Goal: Task Accomplishment & Management: Use online tool/utility

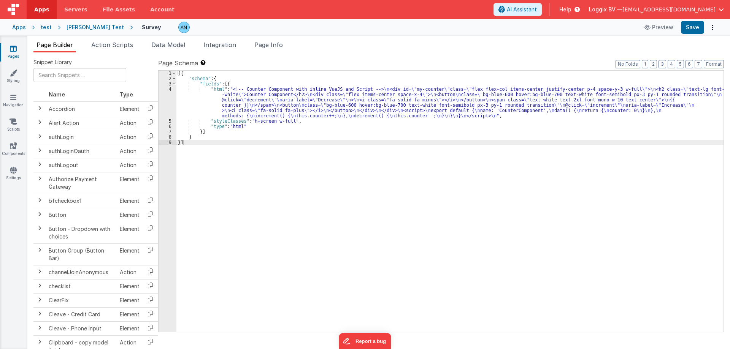
click at [173, 91] on div "4" at bounding box center [167, 103] width 18 height 32
click at [171, 91] on div "4" at bounding box center [167, 103] width 18 height 32
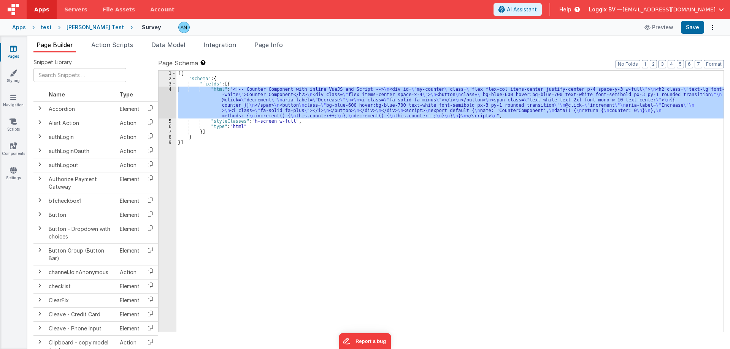
click at [170, 90] on div "4" at bounding box center [167, 103] width 18 height 32
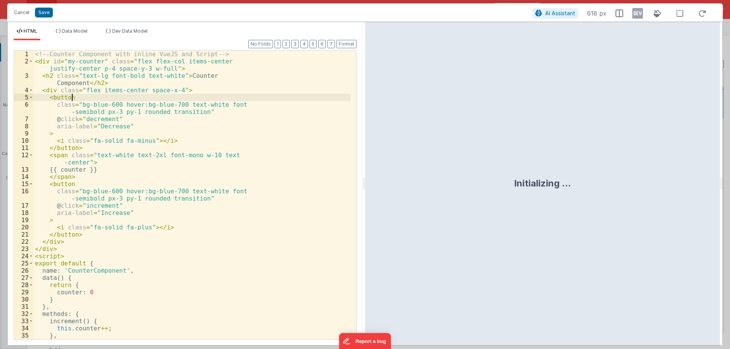
click at [170, 90] on div "<!-- Counter Component with inline VueJS and Script --> < div id = "my-counter"…" at bounding box center [191, 203] width 317 height 304
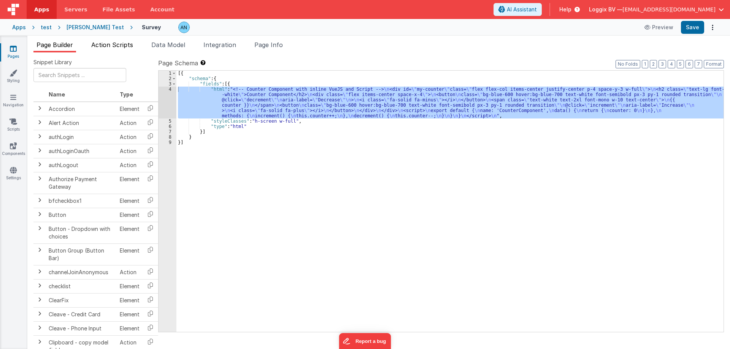
click at [107, 47] on span "Action Scripts" at bounding box center [112, 45] width 42 height 8
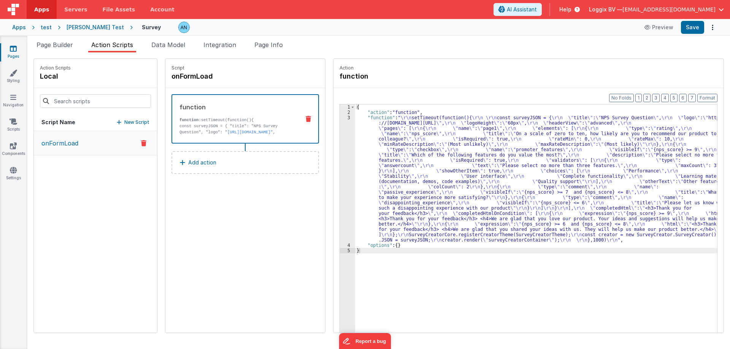
click at [76, 143] on p "onFormLoad" at bounding box center [57, 143] width 41 height 9
click at [340, 125] on div "3" at bounding box center [347, 179] width 15 height 128
click at [340, 118] on div "3" at bounding box center [347, 179] width 15 height 128
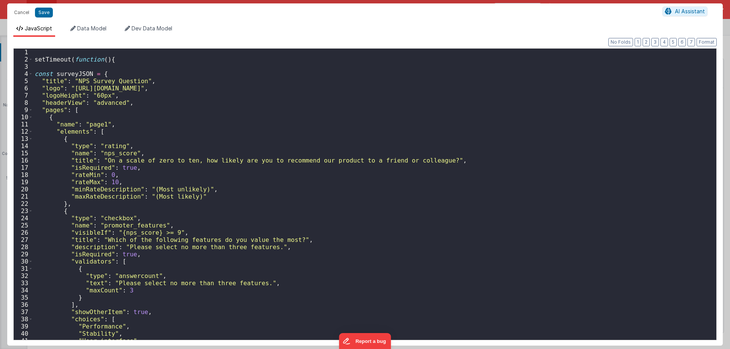
click at [318, 123] on div "setTimeout ( function ( ) { const surveyJSON = { "title" : "NPS Survey Question…" at bounding box center [371, 203] width 677 height 309
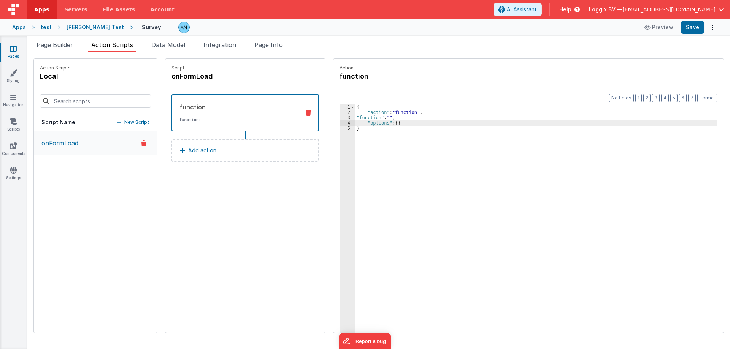
drag, startPoint x: 63, startPoint y: 43, endPoint x: 112, endPoint y: 66, distance: 54.1
click at [63, 43] on span "Page Builder" at bounding box center [54, 45] width 36 height 8
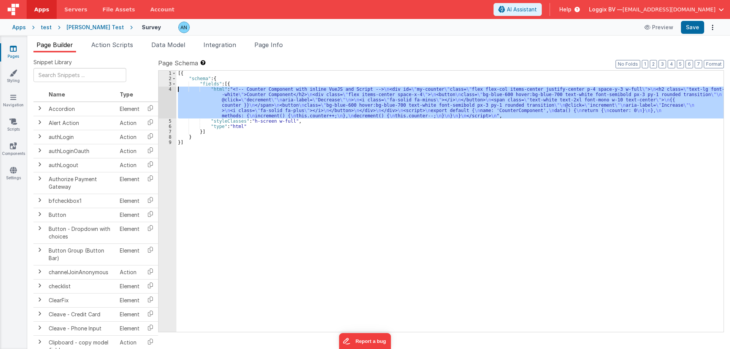
click at [159, 92] on div "4" at bounding box center [167, 103] width 18 height 32
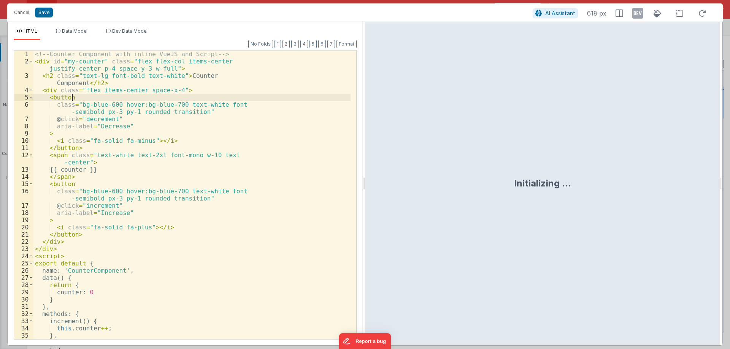
click at [168, 91] on div "<!-- Counter Component with inline VueJS and Script --> < div id = "my-counter"…" at bounding box center [191, 203] width 317 height 304
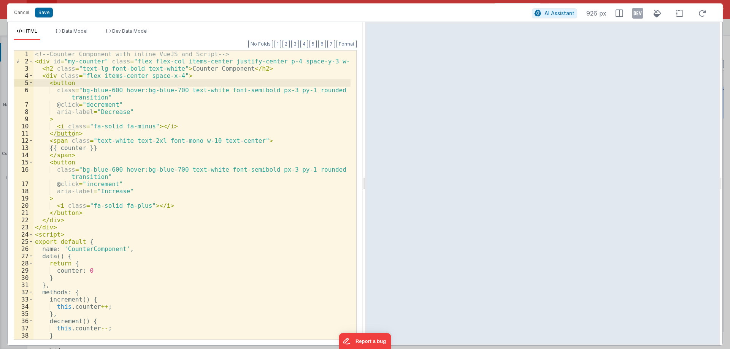
click at [82, 106] on div "<!-- Counter Component with inline VueJS and Script --> < div id = "my-counter"…" at bounding box center [191, 203] width 317 height 304
click at [174, 121] on div "<!-- Counter Component with inline VueJS and Script --> < div id = "my-counter"…" at bounding box center [191, 203] width 317 height 304
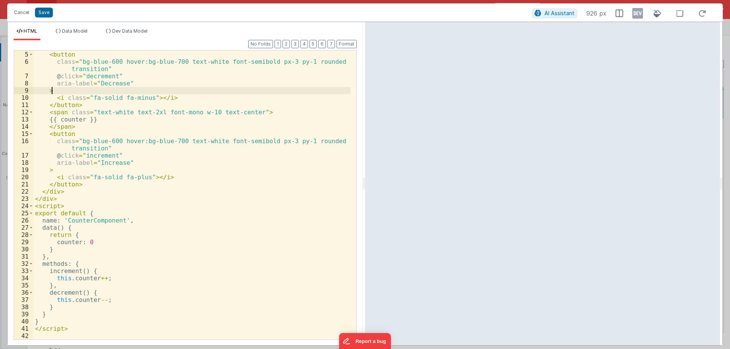
scroll to position [29, 0]
click at [553, 15] on span "AI Assistant" at bounding box center [559, 13] width 30 height 6
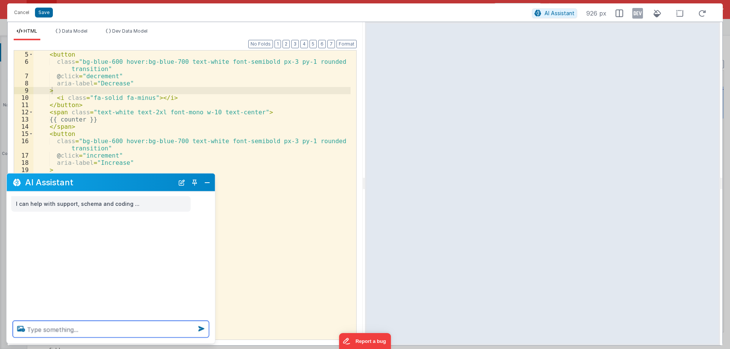
click at [72, 326] on textarea at bounding box center [111, 329] width 196 height 17
type textarea "o"
type textarea "is this working code?"
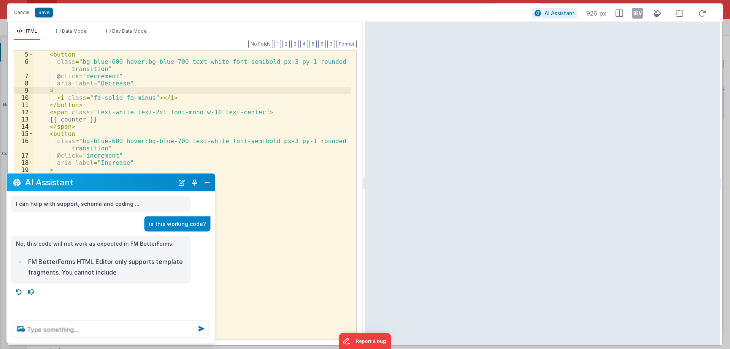
click at [244, 127] on div "< div class = "flex items-center space-x-4" > < button class = "bg-blue-600 hov…" at bounding box center [191, 196] width 317 height 304
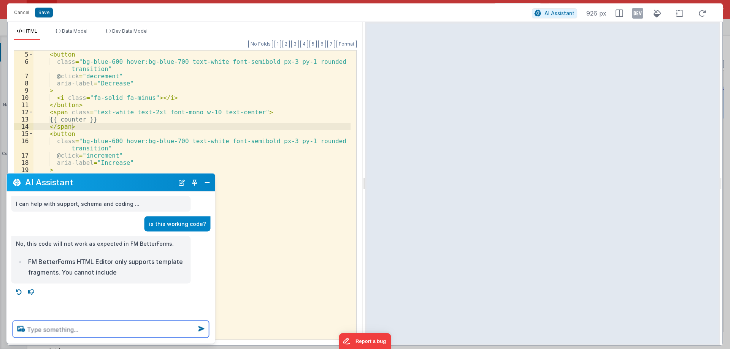
click at [98, 332] on textarea at bounding box center [111, 329] width 196 height 17
type textarea "can't i include"
type textarea "any tweak i can use to add script in here?"
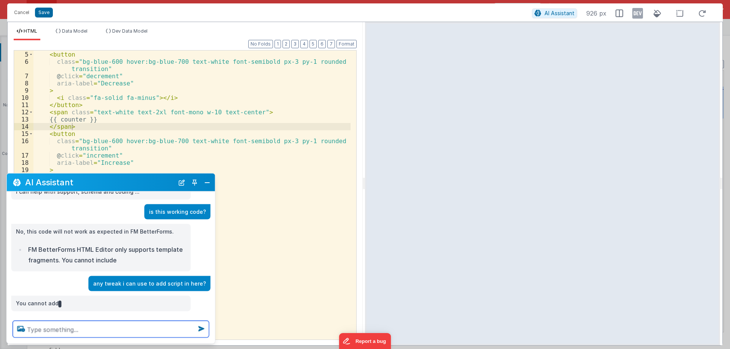
scroll to position [23, 0]
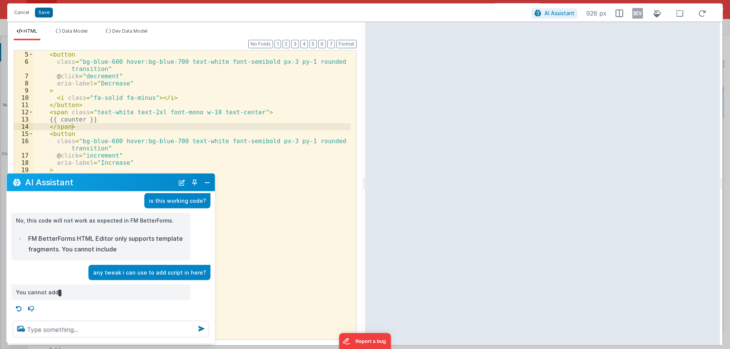
click at [151, 288] on p "You cannot add" at bounding box center [101, 293] width 170 height 10
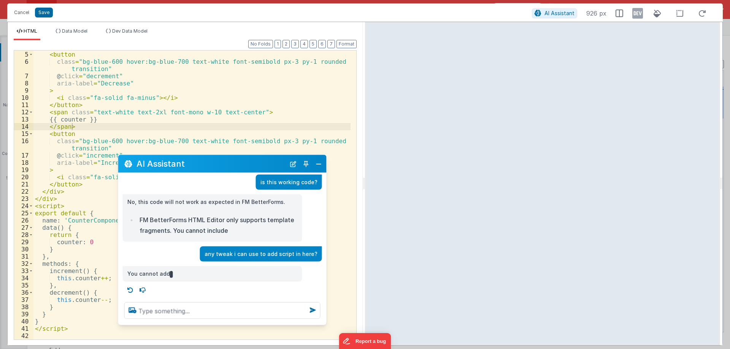
drag, startPoint x: 100, startPoint y: 181, endPoint x: 212, endPoint y: 163, distance: 112.9
click at [212, 163] on h2 "AI Assistant" at bounding box center [210, 163] width 149 height 9
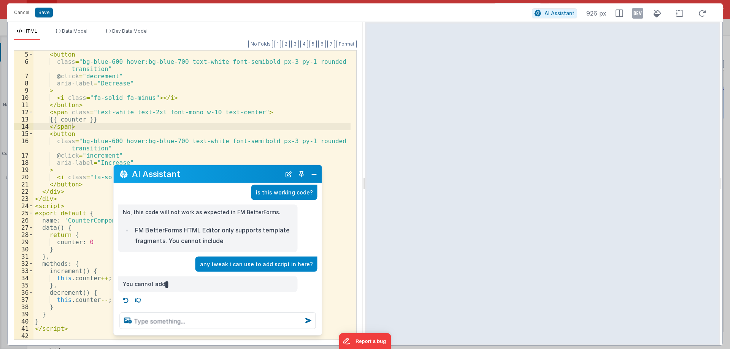
click at [231, 174] on h2 "AI Assistant" at bounding box center [206, 174] width 149 height 9
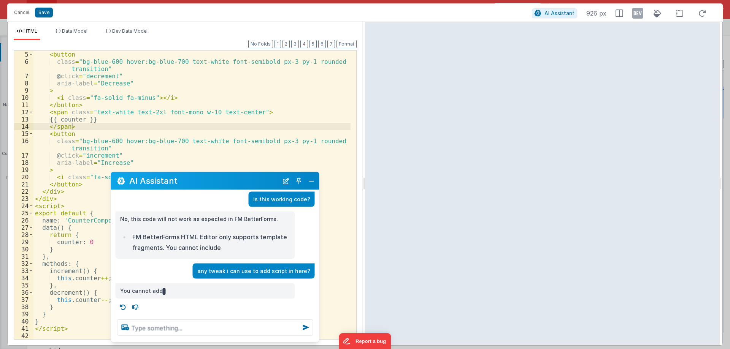
drag, startPoint x: 240, startPoint y: 173, endPoint x: 238, endPoint y: 179, distance: 6.9
click at [238, 179] on h2 "AI Assistant" at bounding box center [203, 180] width 149 height 9
click at [311, 182] on button "Close" at bounding box center [311, 181] width 10 height 11
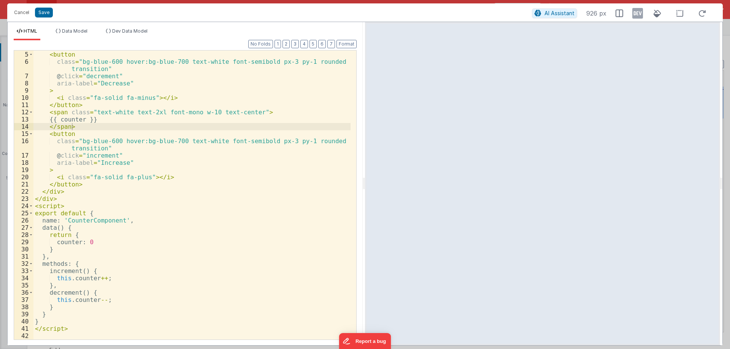
click at [119, 154] on div "< div class = "flex items-center space-x-4" > < button class = "bg-blue-600 hov…" at bounding box center [191, 196] width 317 height 304
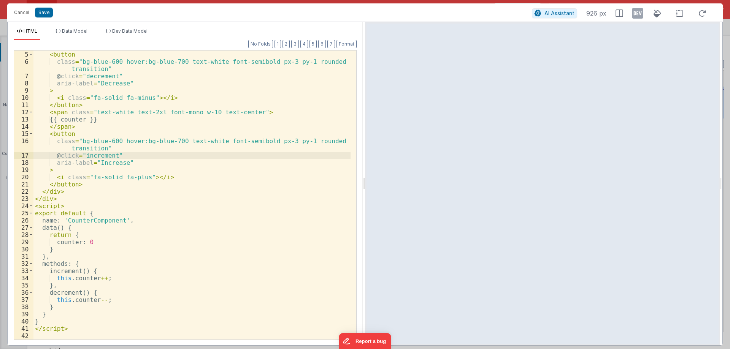
click at [227, 172] on div "< div class = "flex items-center space-x-4" > < button class = "bg-blue-600 hov…" at bounding box center [191, 196] width 317 height 304
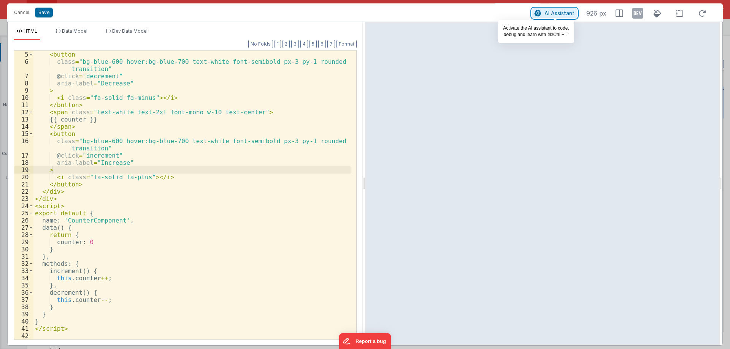
click at [539, 13] on icon at bounding box center [537, 13] width 7 height 0
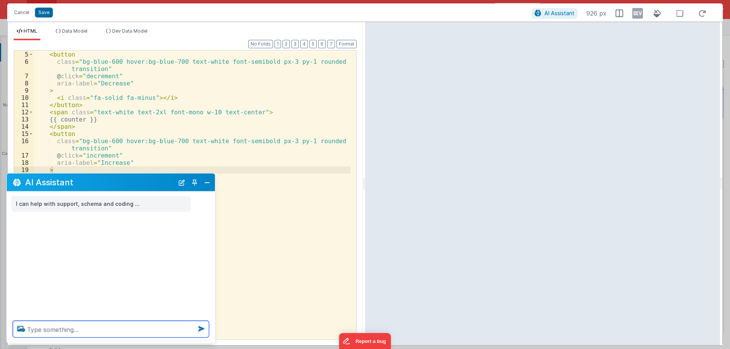
click at [87, 332] on textarea at bounding box center [111, 329] width 196 height 17
type textarea "can I inject [PERSON_NAME] method to my current vue instance so that I can use …"
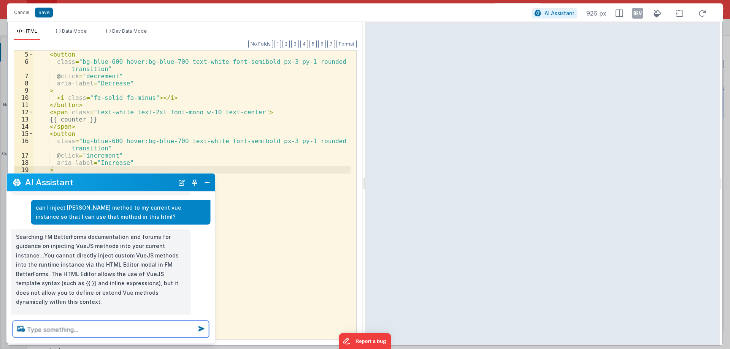
scroll to position [0, 0]
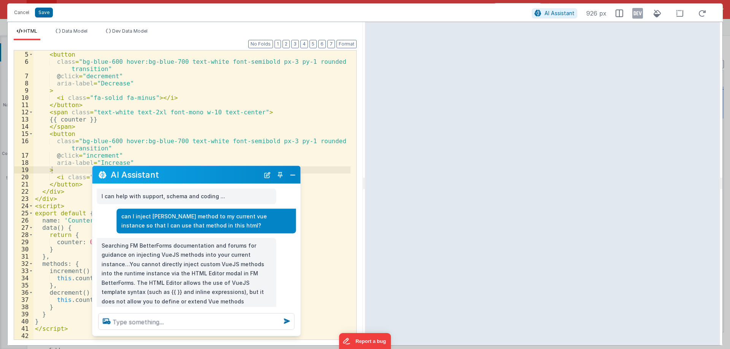
drag, startPoint x: 149, startPoint y: 184, endPoint x: 235, endPoint y: 176, distance: 87.0
click at [235, 176] on h2 "AI Assistant" at bounding box center [185, 174] width 149 height 9
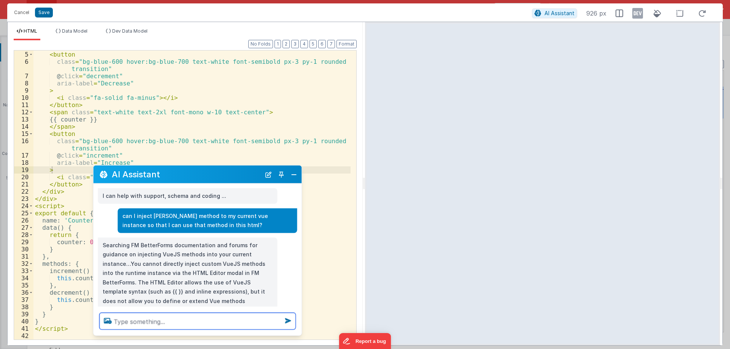
click at [157, 320] on textarea at bounding box center [198, 321] width 196 height 17
type textarea "can I inject new component like vue.use"
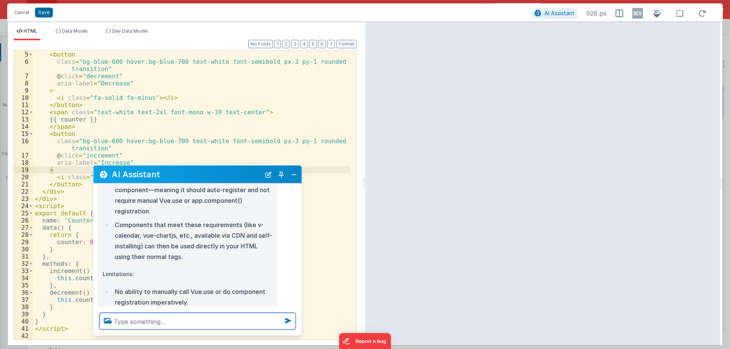
scroll to position [478, 0]
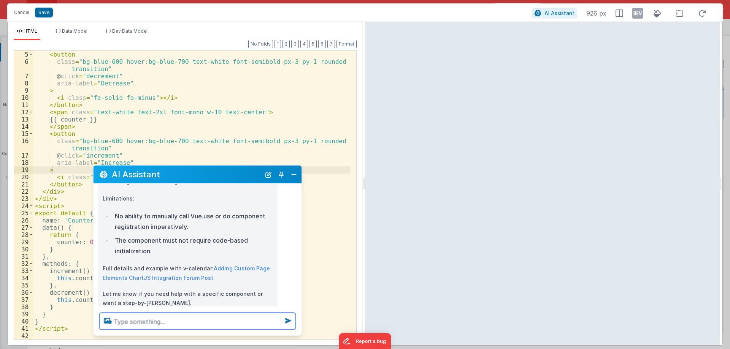
click at [148, 320] on textarea at bounding box center [198, 321] width 196 height 17
type textarea "tc"
click at [174, 134] on div "< div class = "flex items-center space-x-4" > < button class = "bg-blue-600 hov…" at bounding box center [191, 196] width 317 height 304
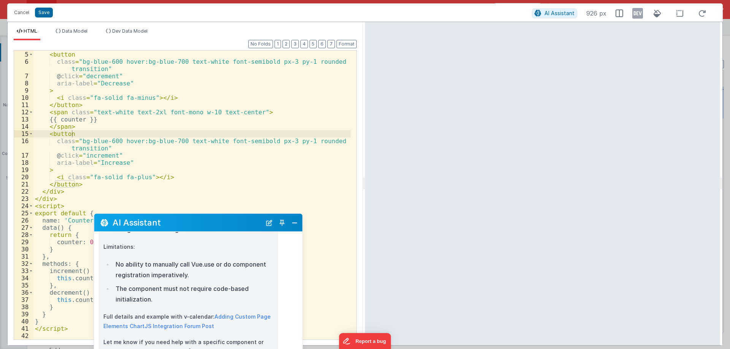
drag, startPoint x: 174, startPoint y: 181, endPoint x: 176, endPoint y: 224, distance: 43.7
click at [176, 224] on h2 "AI Assistant" at bounding box center [187, 222] width 149 height 9
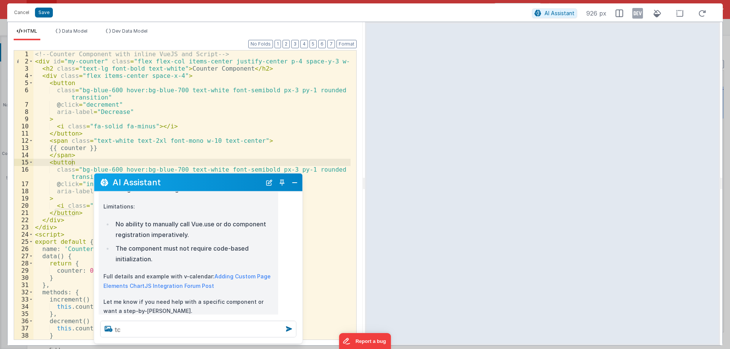
scroll to position [0, 0]
click at [266, 142] on div "<!-- Counter Component with inline VueJS and Script --> < div id = "my-counter"…" at bounding box center [191, 203] width 317 height 304
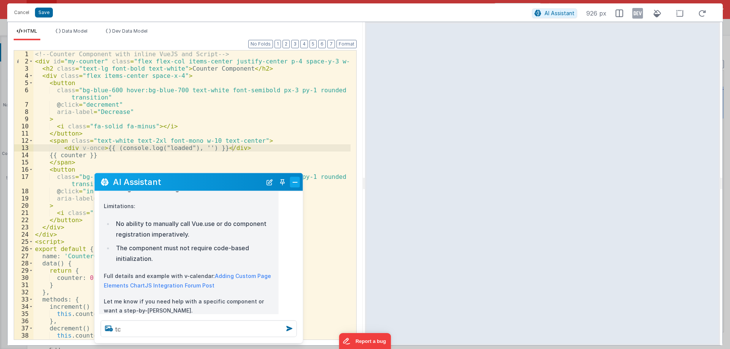
click at [292, 181] on button "Close" at bounding box center [295, 182] width 10 height 11
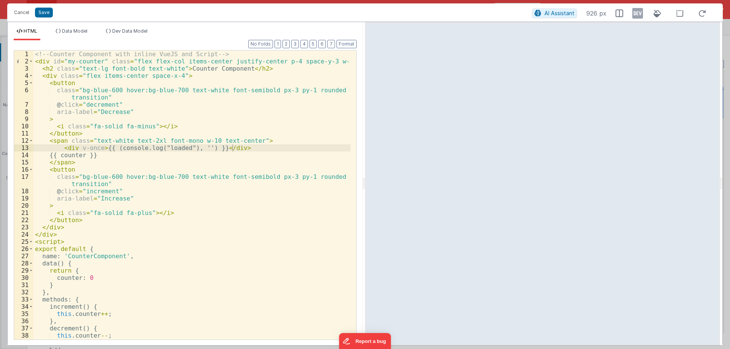
scroll to position [36, 0]
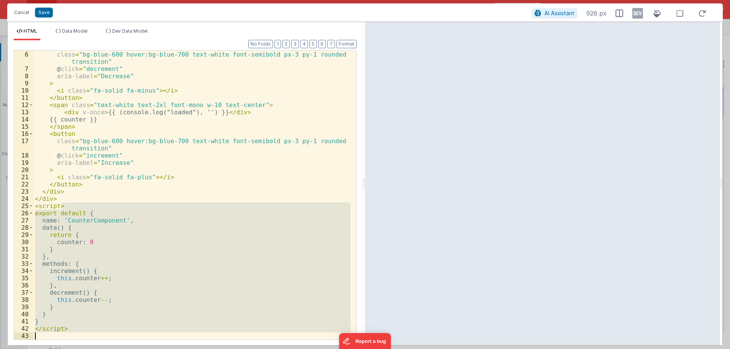
drag, startPoint x: 74, startPoint y: 204, endPoint x: 79, endPoint y: 344, distance: 139.2
click at [79, 344] on div "Format 7 6 5 4 3 2 1 No Folds 5 6 7 8 9 10 11 12 13 14 15 16 17 18 19 20 21 22 …" at bounding box center [185, 192] width 355 height 305
click at [68, 199] on div "< button class = "bg-blue-600 hover:bg-blue-700 text-white font-semibold px-3 p…" at bounding box center [191, 196] width 317 height 304
drag, startPoint x: 66, startPoint y: 199, endPoint x: 76, endPoint y: 348, distance: 149.7
click at [76, 348] on div "Cancel Save AI Assistant 926 px HTML Data Model Dev Data Model Format 7 6 5 4 3…" at bounding box center [365, 174] width 730 height 349
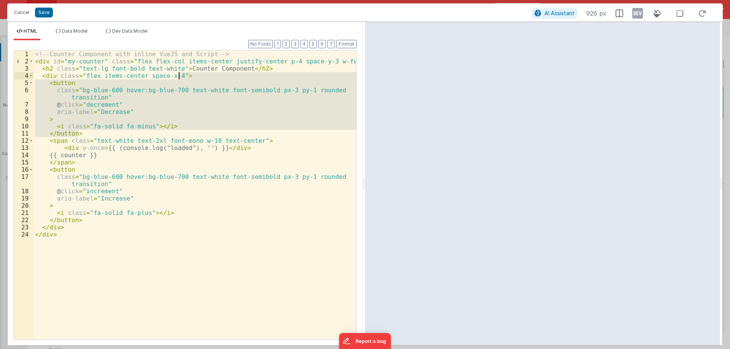
drag, startPoint x: 80, startPoint y: 132, endPoint x: 184, endPoint y: 78, distance: 116.4
click at [184, 78] on div "<!-- Counter Component with inline VueJS and Script --> < div id = "my-counter"…" at bounding box center [194, 203] width 323 height 304
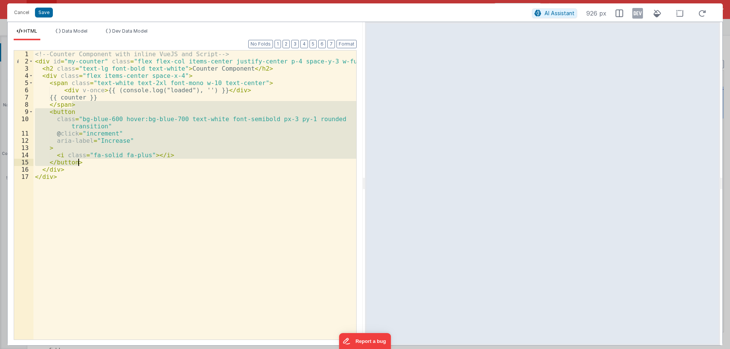
drag, startPoint x: 99, startPoint y: 106, endPoint x: 104, endPoint y: 164, distance: 58.4
click at [104, 164] on div "<!-- Counter Component with inline VueJS and Script --> < div id = "my-counter"…" at bounding box center [194, 203] width 323 height 304
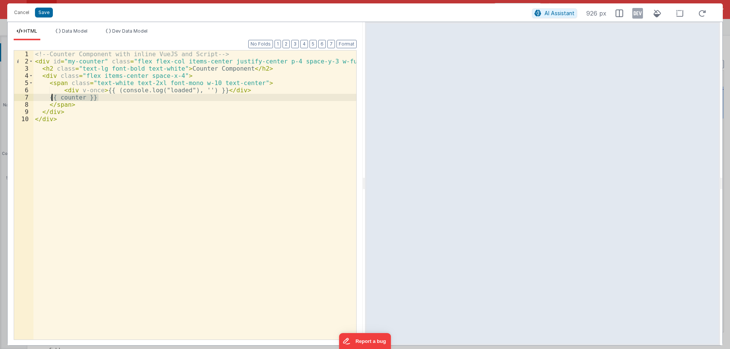
drag, startPoint x: 100, startPoint y: 98, endPoint x: 53, endPoint y: 95, distance: 46.8
click at [53, 95] on div "<!-- Counter Component with inline VueJS and Script --> < div id = "my-counter"…" at bounding box center [194, 203] width 323 height 304
click at [65, 84] on div "<!-- Counter Component with inline VueJS and Script --> < div id = "my-counter"…" at bounding box center [194, 203] width 323 height 304
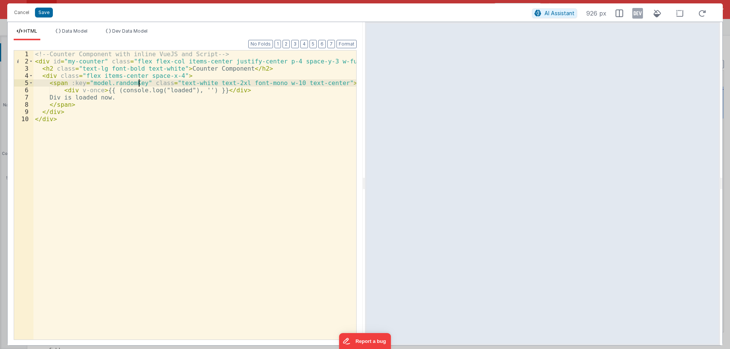
click at [116, 84] on div "<!-- Counter Component with inline VueJS and Script --> < div id = "my-counter"…" at bounding box center [194, 203] width 323 height 304
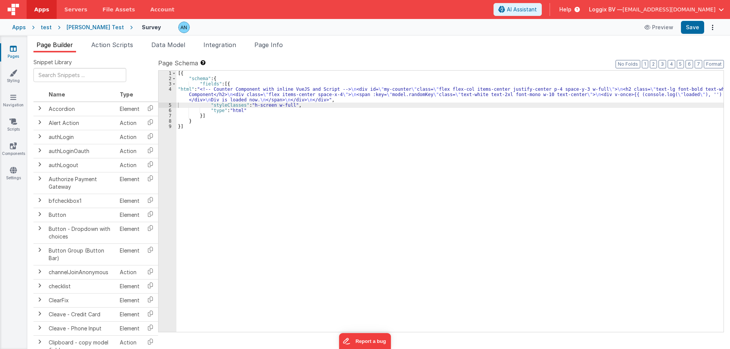
click at [234, 70] on div "1 2 3 4 5 6 7 8 9 [{ "schema" : { "fields" : [{ "html" : "<!-- Counter Componen…" at bounding box center [441, 201] width 566 height 262
click at [207, 100] on div "[{ "schema" : { "fields" : [{ "html" : "<!-- Counter Component with inline VueJ…" at bounding box center [449, 207] width 547 height 272
click at [168, 89] on div "4" at bounding box center [167, 95] width 18 height 16
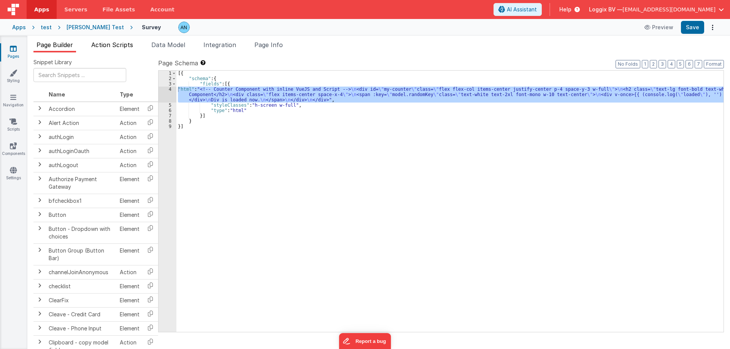
click at [111, 42] on span "Action Scripts" at bounding box center [112, 45] width 42 height 8
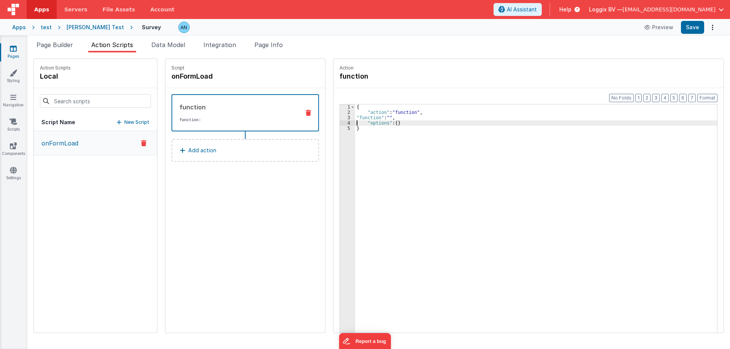
click at [340, 116] on div "3" at bounding box center [347, 117] width 15 height 5
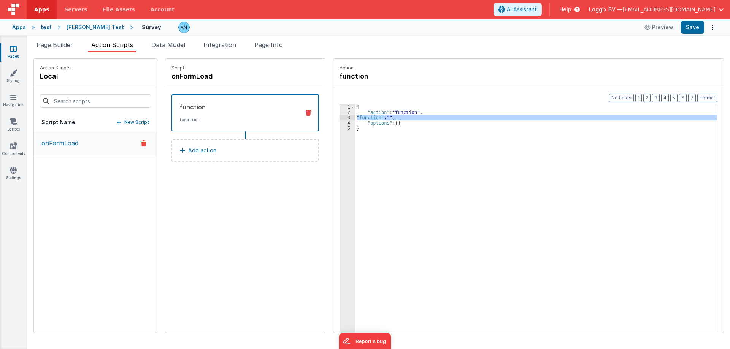
click at [341, 117] on div "3" at bounding box center [347, 117] width 15 height 5
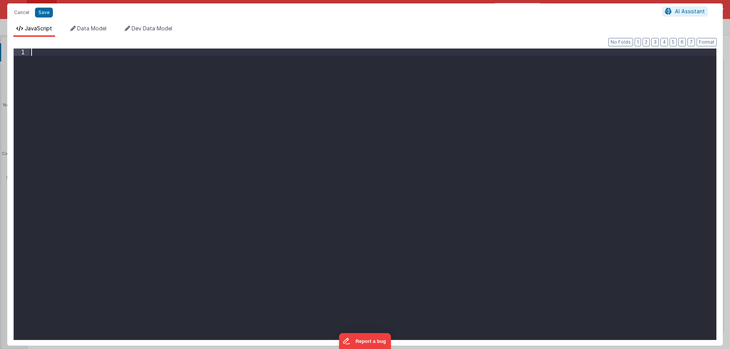
click at [315, 130] on div at bounding box center [373, 202] width 686 height 306
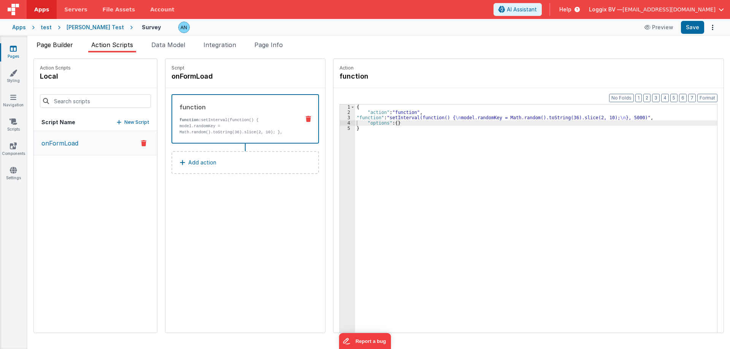
click at [54, 47] on span "Page Builder" at bounding box center [54, 45] width 36 height 8
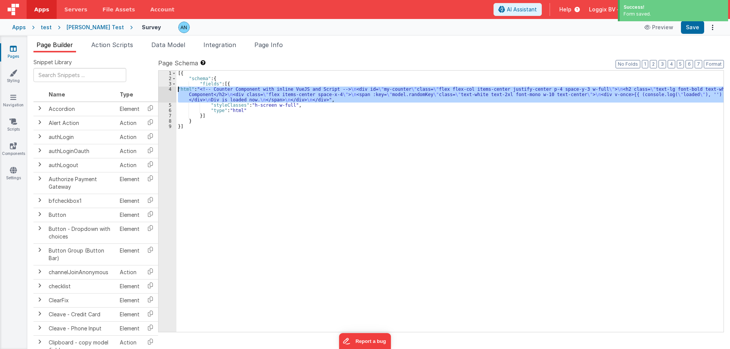
click at [170, 91] on div "4" at bounding box center [167, 95] width 18 height 16
click at [169, 90] on div "4" at bounding box center [167, 95] width 18 height 16
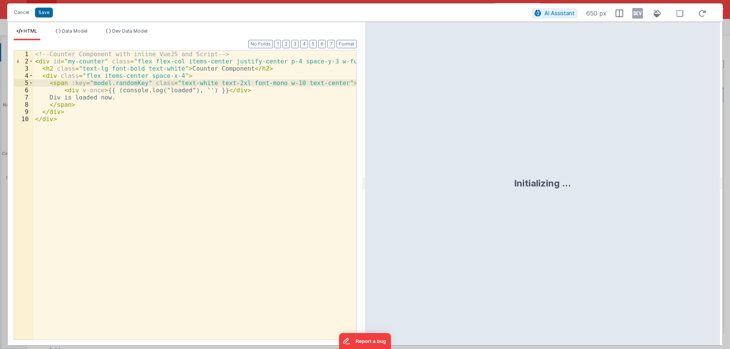
click at [119, 92] on div "<!-- Counter Component with inline VueJS and Script --> < div id = "my-counter"…" at bounding box center [194, 203] width 323 height 304
drag, startPoint x: 119, startPoint y: 92, endPoint x: 173, endPoint y: 90, distance: 54.0
click at [173, 90] on div "<!-- Counter Component with inline VueJS and Script --> < div id = "my-counter"…" at bounding box center [194, 203] width 323 height 304
click at [149, 92] on div "<!-- Counter Component with inline VueJS and Script --> < div id = "my-counter"…" at bounding box center [194, 195] width 323 height 289
drag, startPoint x: 149, startPoint y: 92, endPoint x: 128, endPoint y: 91, distance: 21.7
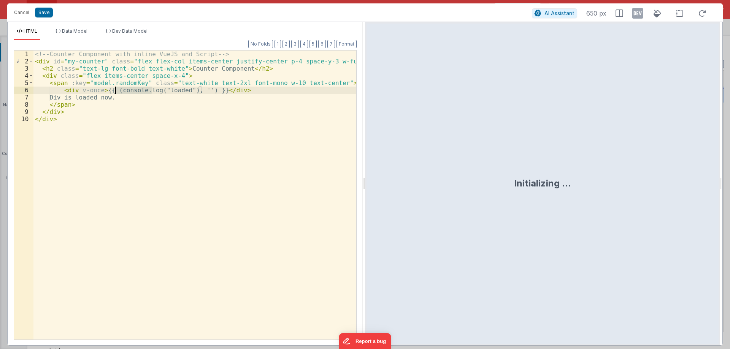
click at [128, 91] on div "<!-- Counter Component with inline VueJS and Script --> < div id = "my-counter"…" at bounding box center [194, 203] width 323 height 304
drag, startPoint x: 207, startPoint y: 86, endPoint x: 198, endPoint y: 88, distance: 9.7
click at [198, 88] on div "<!-- Counter Component with inline VueJS and Script --> < div id = "my-counter"…" at bounding box center [194, 203] width 323 height 304
click at [196, 89] on div "<!-- Counter Component with inline VueJS and Script --> < div id = "my-counter"…" at bounding box center [194, 195] width 323 height 289
click at [208, 90] on div "<!-- Counter Component with inline VueJS and Script --> < div id = "my-counter"…" at bounding box center [194, 203] width 323 height 304
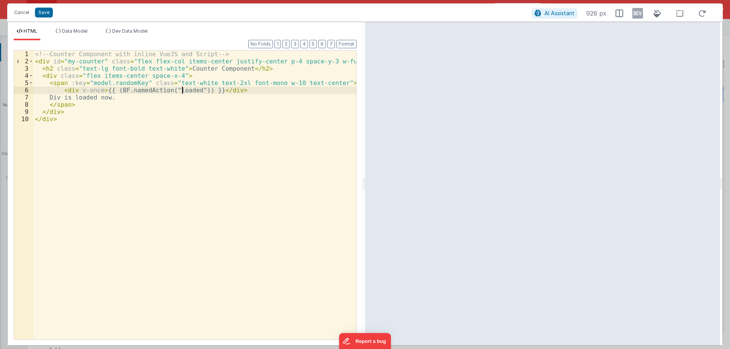
click at [183, 88] on div "<!-- Counter Component with inline VueJS and Script --> < div id = "my-counter"…" at bounding box center [194, 203] width 323 height 304
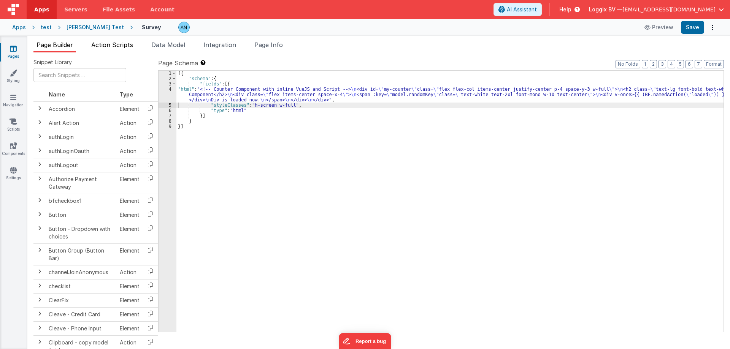
click at [110, 46] on span "Action Scripts" at bounding box center [112, 45] width 42 height 8
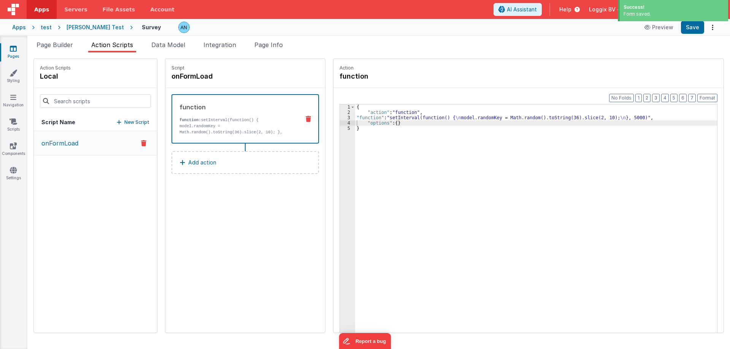
click at [132, 118] on div "Script Name New Script" at bounding box center [95, 122] width 123 height 17
click at [132, 120] on p "New Script" at bounding box center [136, 123] width 25 height 8
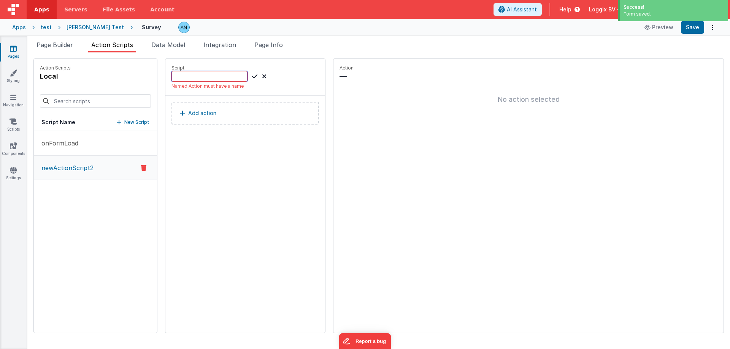
paste input "loaded"
type input "loaded"
click at [252, 75] on icon at bounding box center [254, 76] width 5 height 9
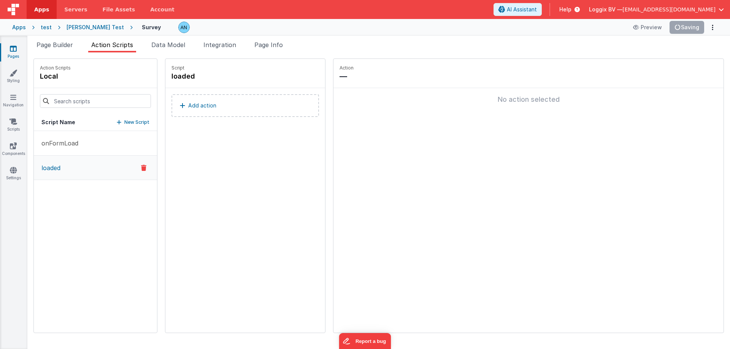
click at [197, 105] on p "Add action" at bounding box center [202, 105] width 28 height 9
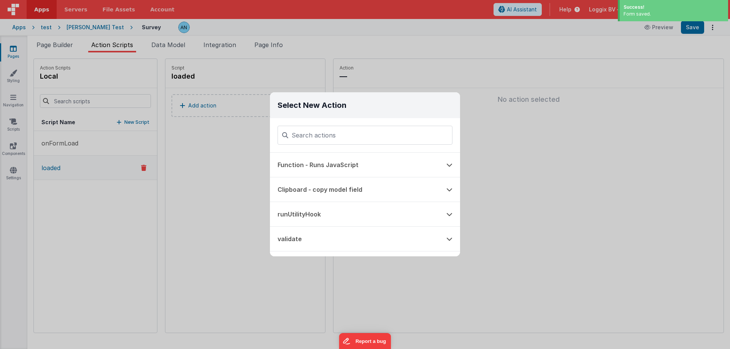
click at [318, 165] on button "Function - Runs JavaScript" at bounding box center [354, 165] width 169 height 24
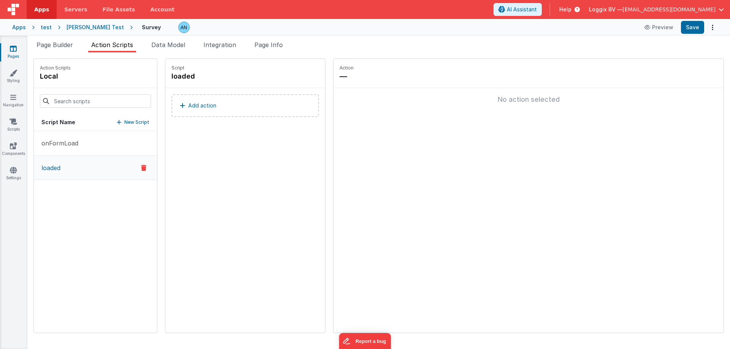
click at [244, 143] on div "Script loaded Add action" at bounding box center [245, 196] width 160 height 274
click at [232, 96] on button "Add action" at bounding box center [244, 105] width 147 height 23
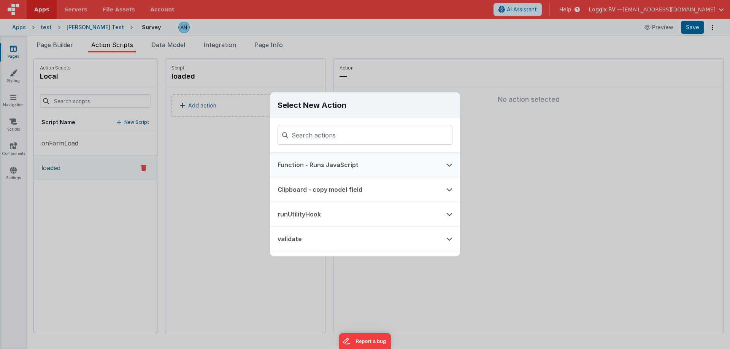
click at [305, 163] on button "Function - Runs JavaScript" at bounding box center [354, 165] width 169 height 24
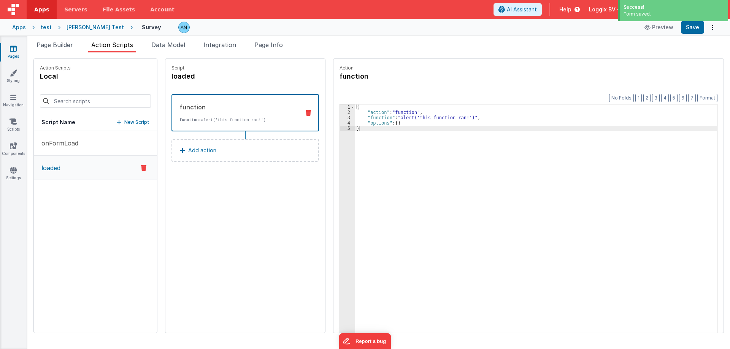
click at [16, 49] on icon at bounding box center [13, 49] width 7 height 8
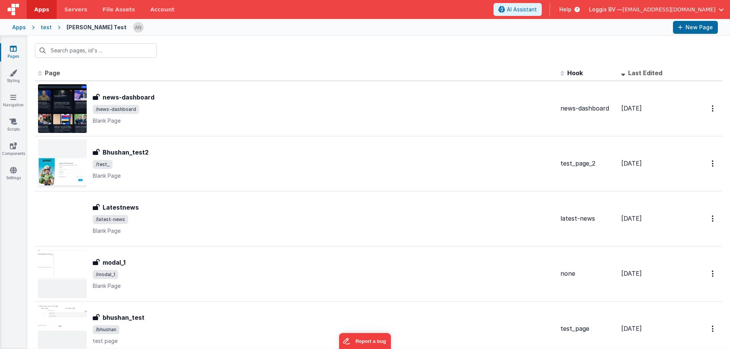
click at [635, 75] on span "Last Edited" at bounding box center [645, 73] width 34 height 8
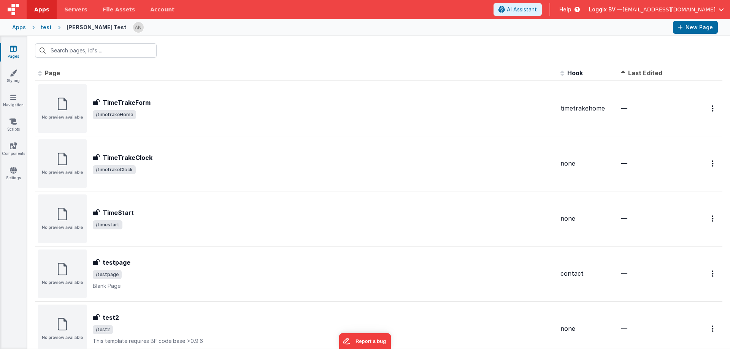
click at [634, 72] on span "Last Edited" at bounding box center [645, 73] width 34 height 8
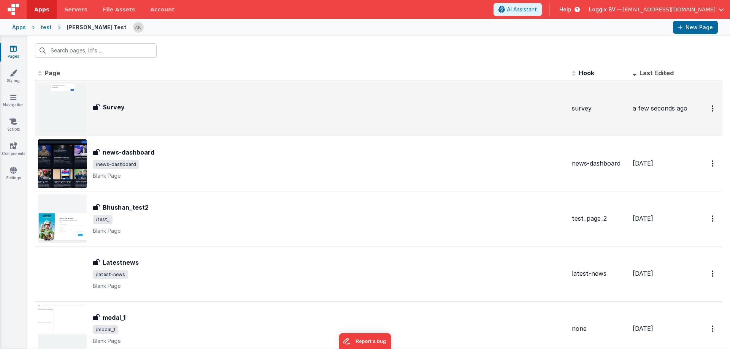
click at [233, 112] on div "Survey Survey" at bounding box center [329, 109] width 473 height 12
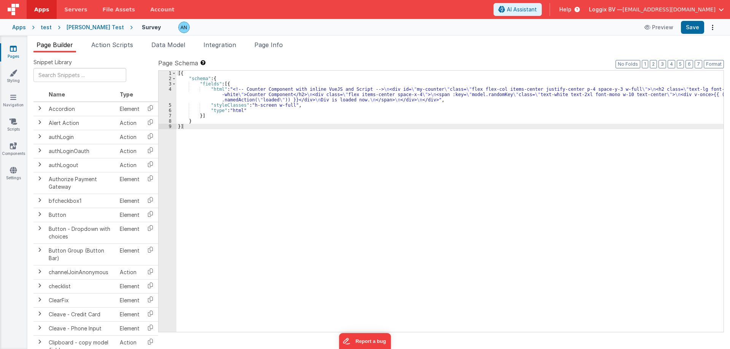
click at [172, 91] on div "4" at bounding box center [167, 95] width 18 height 16
click at [171, 90] on div "4" at bounding box center [167, 95] width 18 height 16
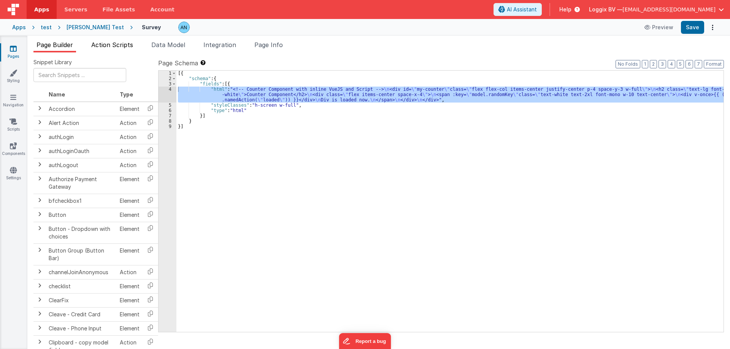
click at [120, 46] on span "Action Scripts" at bounding box center [112, 45] width 42 height 8
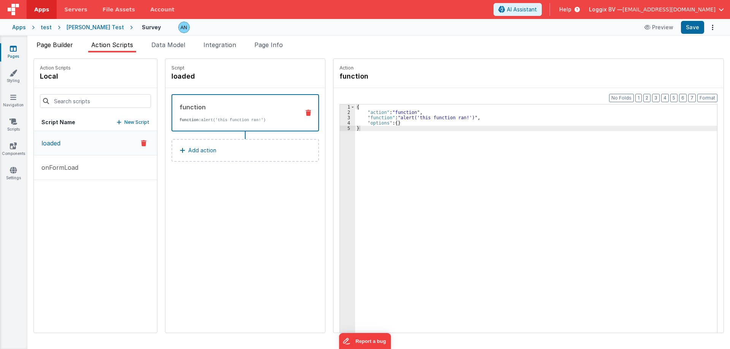
click at [67, 43] on span "Page Builder" at bounding box center [54, 45] width 36 height 8
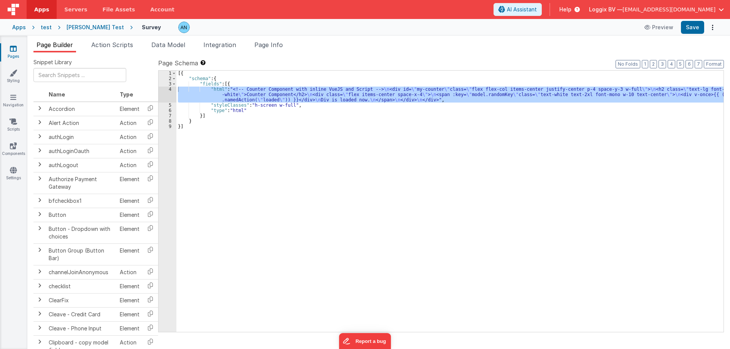
click at [168, 90] on div "4" at bounding box center [167, 95] width 18 height 16
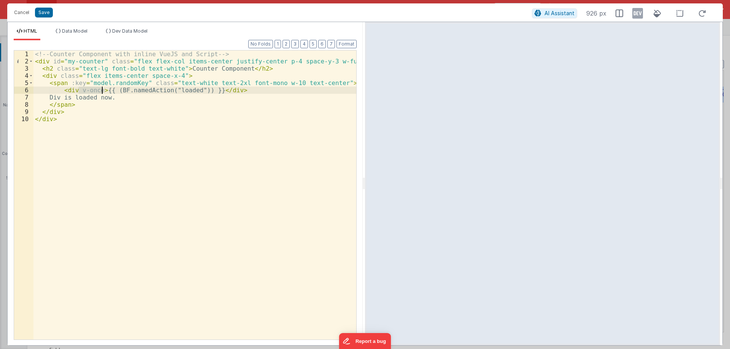
drag, startPoint x: 78, startPoint y: 90, endPoint x: 101, endPoint y: 90, distance: 23.2
click at [101, 90] on div "<!-- Counter Component with inline VueJS and Script --> < div id = "my-counter"…" at bounding box center [194, 203] width 323 height 304
click at [87, 90] on div "<!-- Counter Component with inline VueJS and Script --> < div id = "my-counter"…" at bounding box center [194, 195] width 323 height 289
click at [95, 90] on div "<!-- Counter Component with inline VueJS and Script --> < div id = "my-counter"…" at bounding box center [194, 203] width 323 height 304
drag, startPoint x: 95, startPoint y: 90, endPoint x: 79, endPoint y: 89, distance: 16.0
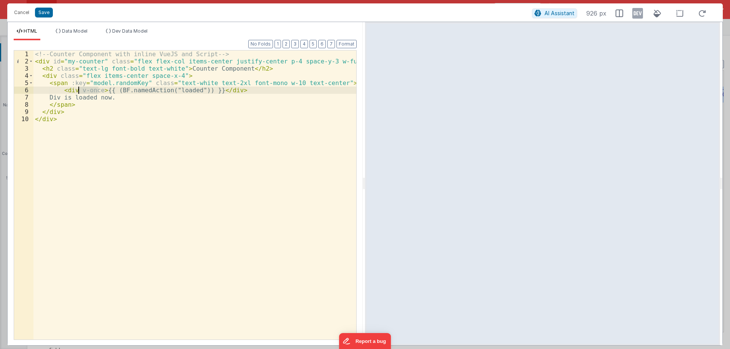
click at [79, 89] on div "<!-- Counter Component with inline VueJS and Script --> < div id = "my-counter"…" at bounding box center [194, 203] width 323 height 304
click at [141, 97] on div "<!-- Counter Component with inline VueJS and Script --> < div id = "my-counter"…" at bounding box center [194, 203] width 323 height 304
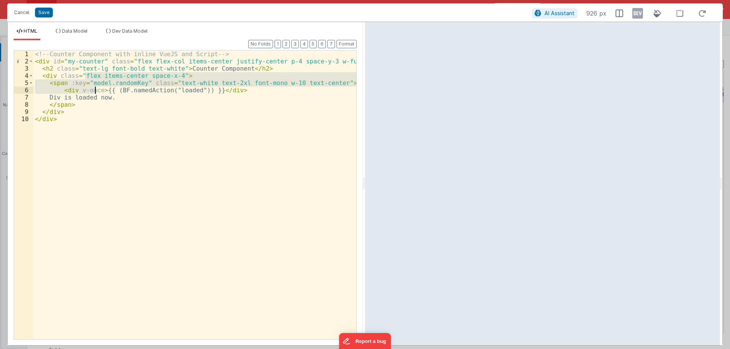
drag, startPoint x: 85, startPoint y: 73, endPoint x: 104, endPoint y: 109, distance: 41.0
click at [104, 109] on div "<!-- Counter Component with inline VueJS and Script --> < div id = "my-counter"…" at bounding box center [194, 203] width 323 height 304
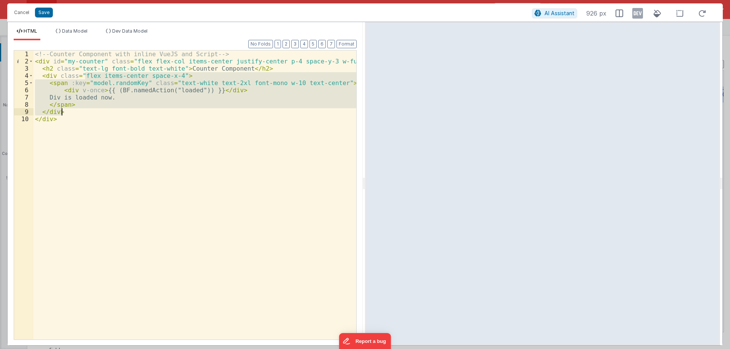
click at [104, 109] on div "<!-- Counter Component with inline VueJS and Script --> < div id = "my-counter"…" at bounding box center [194, 195] width 323 height 289
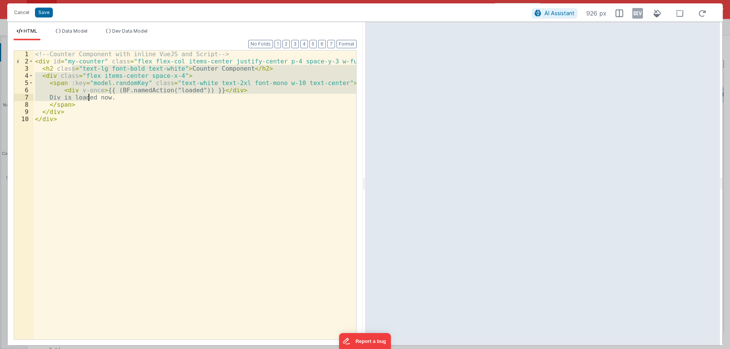
drag, startPoint x: 71, startPoint y: 72, endPoint x: 87, endPoint y: 98, distance: 30.5
click at [87, 98] on div "<!-- Counter Component with inline VueJS and Script --> < div id = "my-counter"…" at bounding box center [194, 203] width 323 height 304
click at [87, 98] on div "<!-- Counter Component with inline VueJS and Script --> < div id = "my-counter"…" at bounding box center [194, 195] width 323 height 289
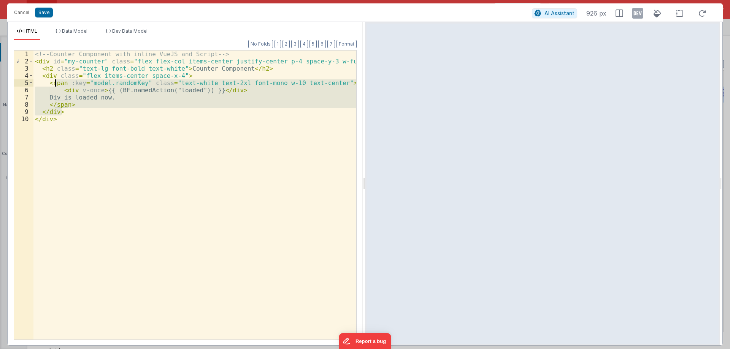
drag, startPoint x: 88, startPoint y: 109, endPoint x: 54, endPoint y: 81, distance: 44.6
click at [54, 81] on div "<!-- Counter Component with inline VueJS and Script --> < div id = "my-counter"…" at bounding box center [194, 203] width 323 height 304
click at [111, 102] on div "<!-- Counter Component with inline VueJS and Script --> < div id = "my-counter"…" at bounding box center [194, 195] width 323 height 289
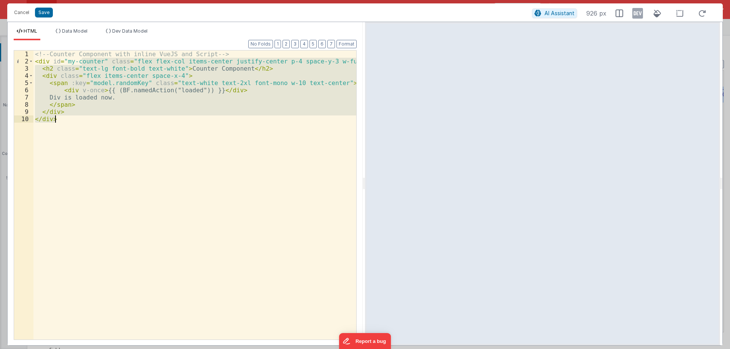
drag, startPoint x: 85, startPoint y: 69, endPoint x: 176, endPoint y: 309, distance: 257.0
click at [176, 309] on div "<!-- Counter Component with inline VueJS and Script --> < div id = "my-counter"…" at bounding box center [194, 203] width 323 height 304
click at [176, 309] on div "<!-- Counter Component with inline VueJS and Script --> < div id = "my-counter"…" at bounding box center [194, 195] width 323 height 289
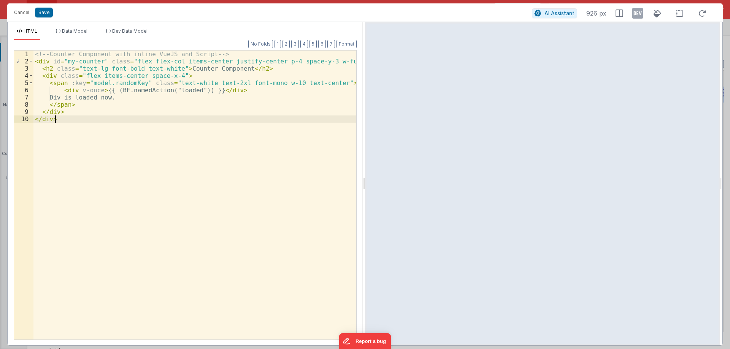
click at [155, 269] on div "<!-- Counter Component with inline VueJS and Script --> < div id = "my-counter"…" at bounding box center [194, 203] width 323 height 304
click at [92, 120] on div "<!-- Counter Component with inline VueJS and Script --> < div id = "my-counter"…" at bounding box center [194, 203] width 323 height 304
click at [94, 81] on div "<!-- Counter Component with inline VueJS and Script --> < div id = "my-counter"…" at bounding box center [194, 203] width 323 height 304
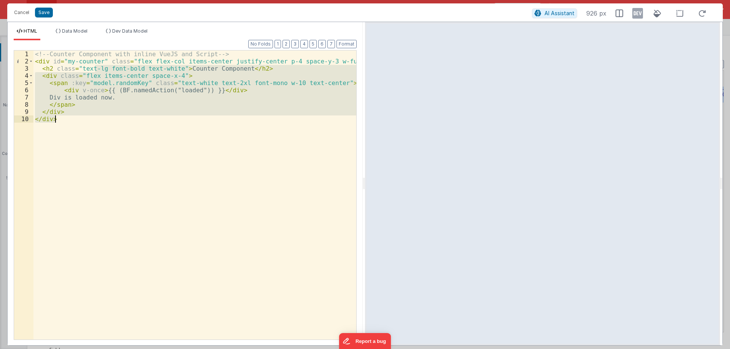
drag, startPoint x: 95, startPoint y: 72, endPoint x: 110, endPoint y: 119, distance: 48.9
click at [109, 118] on div "<!-- Counter Component with inline VueJS and Script --> < div id = "my-counter"…" at bounding box center [194, 203] width 323 height 304
click at [110, 119] on div "<!-- Counter Component with inline VueJS and Script --> < div id = "my-counter"…" at bounding box center [194, 195] width 323 height 289
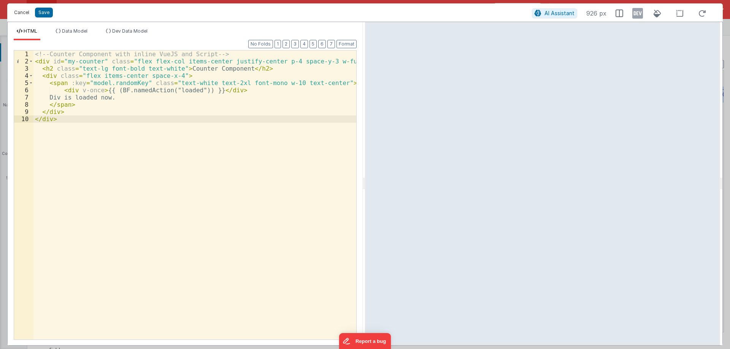
click at [20, 11] on button "Cancel" at bounding box center [21, 12] width 23 height 11
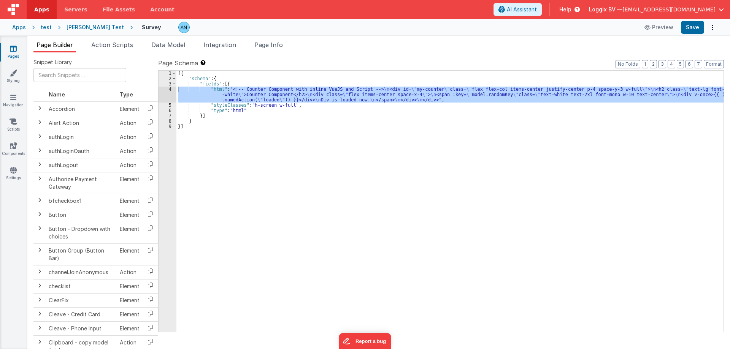
click at [189, 87] on div "[{ "schema" : { "fields" : [{ "html" : "<!-- Counter Component with inline VueJ…" at bounding box center [449, 201] width 547 height 261
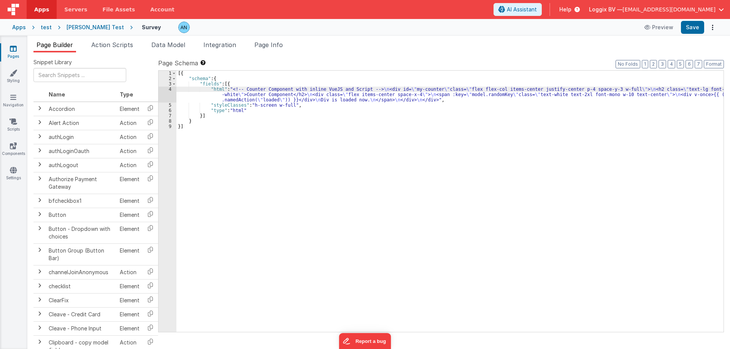
click at [170, 89] on div "4" at bounding box center [167, 95] width 18 height 16
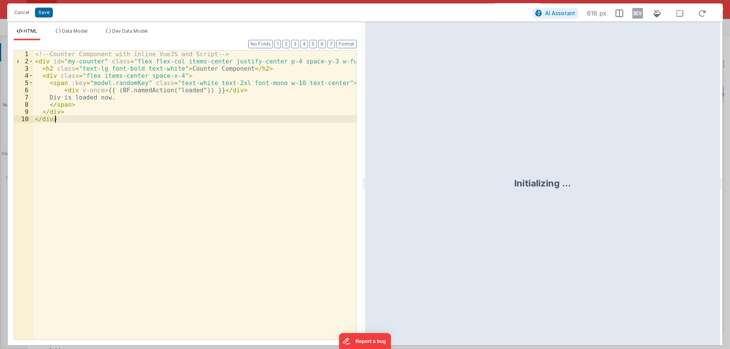
click at [118, 151] on div "<!-- Counter Component with inline VueJS and Script --> < div id = "my-counter"…" at bounding box center [194, 203] width 323 height 304
click at [561, 14] on span "AI Assistant" at bounding box center [560, 13] width 30 height 6
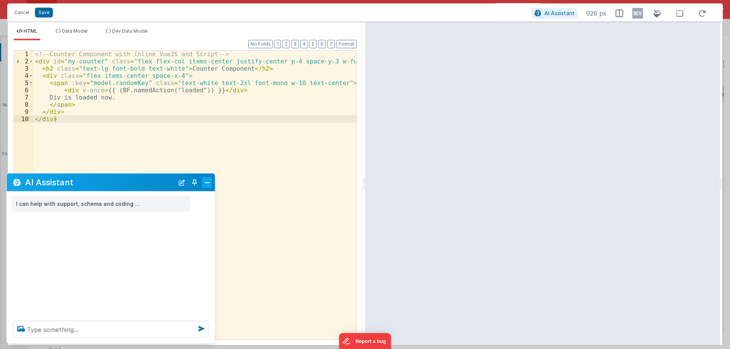
click at [207, 181] on button "Close" at bounding box center [207, 182] width 10 height 11
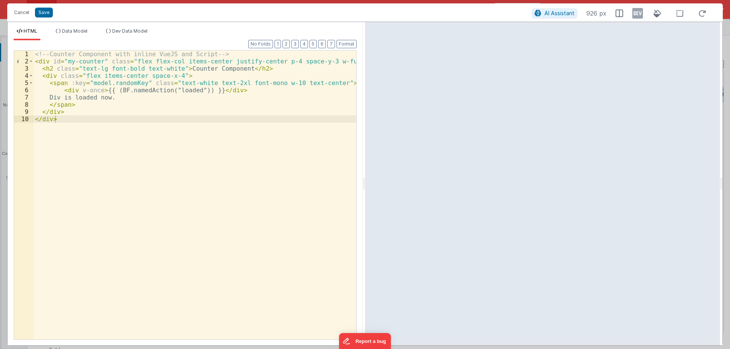
click at [164, 139] on div "<!-- Counter Component with inline VueJS and Script --> < div id = "my-counter"…" at bounding box center [194, 203] width 323 height 304
click at [119, 147] on div "<!-- Counter Component with inline VueJS and Script --> < div id = "my-counter"…" at bounding box center [194, 203] width 323 height 304
drag, startPoint x: 76, startPoint y: 92, endPoint x: 155, endPoint y: 90, distance: 79.1
click at [155, 90] on div "<!-- Counter Component with inline VueJS and Script --> < div id = "my-counter"…" at bounding box center [194, 203] width 323 height 304
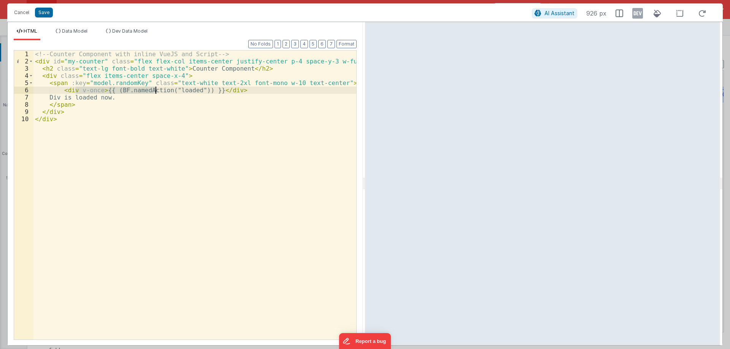
click at [155, 90] on div "<!-- Counter Component with inline VueJS and Script --> < div id = "my-counter"…" at bounding box center [194, 195] width 323 height 289
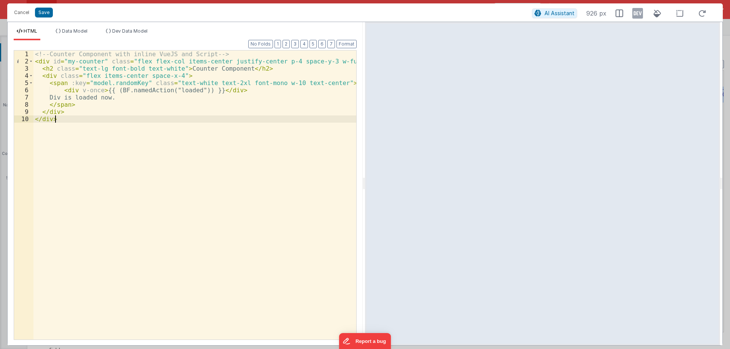
click at [133, 116] on div "<!-- Counter Component with inline VueJS and Script --> < div id = "my-counter"…" at bounding box center [194, 203] width 323 height 304
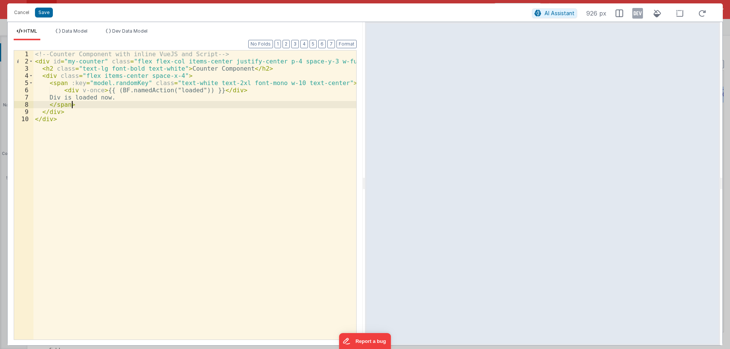
click at [154, 106] on div "<!-- Counter Component with inline VueJS and Script --> < div id = "my-counter"…" at bounding box center [194, 203] width 323 height 304
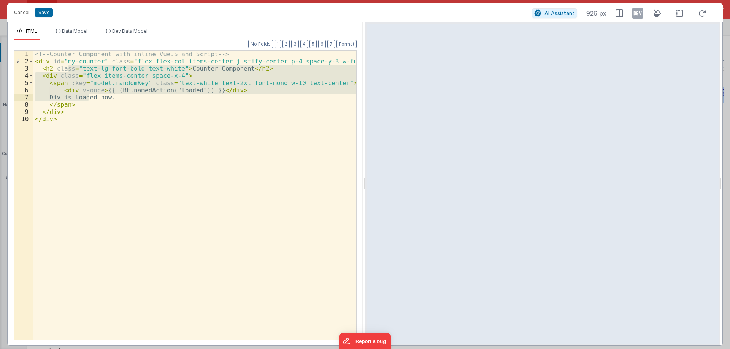
drag, startPoint x: 68, startPoint y: 69, endPoint x: 90, endPoint y: 105, distance: 41.8
click at [90, 105] on div "<!-- Counter Component with inline VueJS and Script --> < div id = "my-counter"…" at bounding box center [194, 203] width 323 height 304
click at [21, 13] on button "Cancel" at bounding box center [21, 12] width 23 height 11
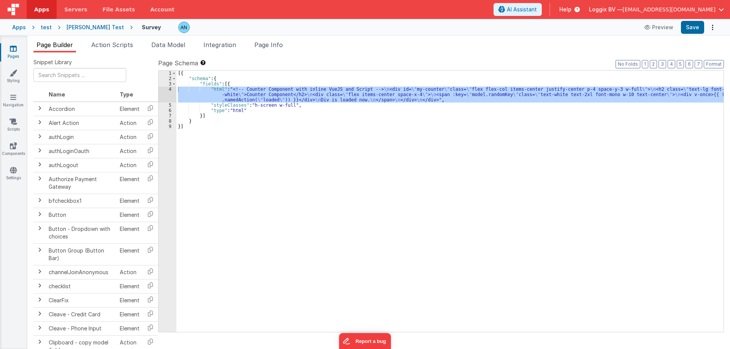
click at [168, 90] on div "4" at bounding box center [167, 95] width 18 height 16
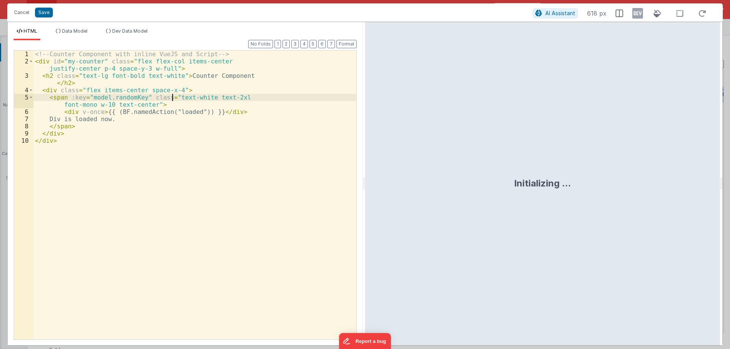
click at [171, 90] on div "<!-- Counter Component with inline VueJS and Script --> < div id = "my-counter"…" at bounding box center [194, 203] width 323 height 304
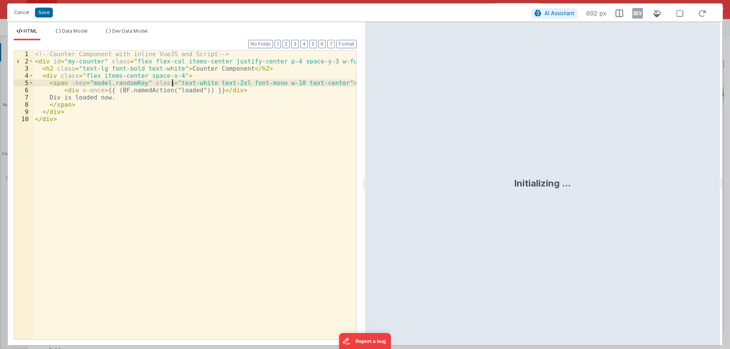
click at [89, 92] on div "<!-- Counter Component with inline VueJS and Script --> < div id = "my-counter"…" at bounding box center [194, 203] width 323 height 304
drag, startPoint x: 89, startPoint y: 92, endPoint x: 78, endPoint y: 94, distance: 11.3
click at [78, 94] on div "<!-- Counter Component with inline VueJS and Script --> < div id = "my-counter"…" at bounding box center [194, 203] width 323 height 304
click at [78, 92] on div "<!-- Counter Component with inline VueJS and Script --> < div id = "my-counter"…" at bounding box center [194, 203] width 323 height 304
click at [96, 92] on div "<!-- Counter Component with inline VueJS and Script --> < div id = "my-counter"…" at bounding box center [194, 203] width 323 height 304
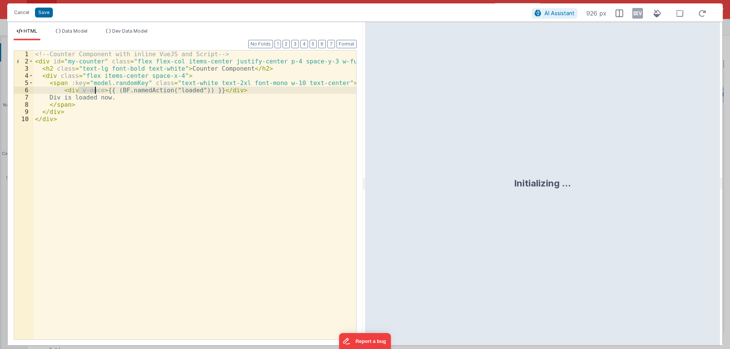
click at [97, 92] on div "<!-- Counter Component with inline VueJS and Script --> < div id = "my-counter"…" at bounding box center [194, 203] width 323 height 304
click at [98, 92] on div "<!-- Counter Component with inline VueJS and Script --> < div id = "my-counter"…" at bounding box center [194, 195] width 323 height 289
drag, startPoint x: 154, startPoint y: 93, endPoint x: 235, endPoint y: 93, distance: 81.0
click at [235, 93] on div "<!-- Counter Component with inline VueJS and Script --> < div id = "my-counter"…" at bounding box center [194, 203] width 323 height 304
click at [114, 91] on div "<!-- Counter Component with inline VueJS and Script --> < div id = "my-counter"…" at bounding box center [194, 203] width 323 height 304
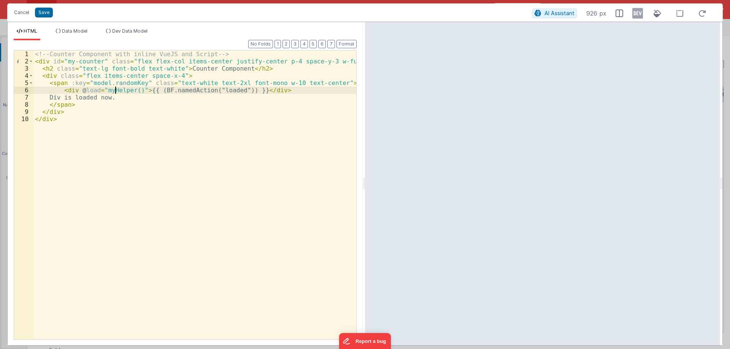
click at [114, 91] on div "<!-- Counter Component with inline VueJS and Script --> < div id = "my-counter"…" at bounding box center [194, 203] width 323 height 304
click at [155, 90] on div "<!-- Counter Component with inline VueJS and Script --> < div id = "my-counter"…" at bounding box center [194, 203] width 323 height 304
click at [178, 90] on div "<!-- Counter Component with inline VueJS and Script --> < div id = "my-counter"…" at bounding box center [194, 203] width 323 height 304
drag, startPoint x: 189, startPoint y: 90, endPoint x: 295, endPoint y: 91, distance: 106.8
click at [295, 91] on div "<!-- Counter Component with inline VueJS and Script --> < div id = "my-counter"…" at bounding box center [194, 203] width 323 height 304
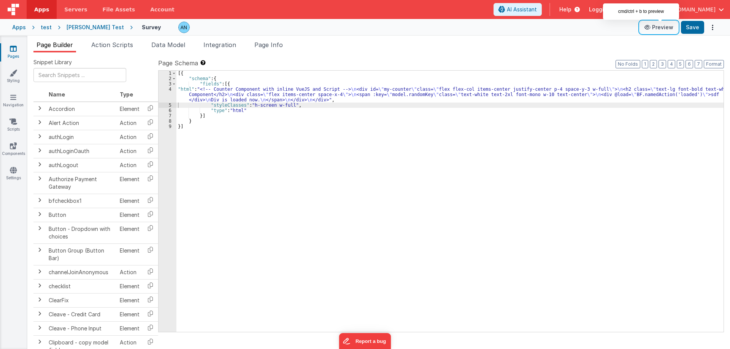
click at [654, 27] on button "Preview" at bounding box center [659, 27] width 38 height 12
click at [656, 33] on button "Preview" at bounding box center [659, 27] width 38 height 12
click at [656, 25] on button "Preview" at bounding box center [659, 27] width 38 height 12
click at [169, 92] on div "4" at bounding box center [167, 95] width 18 height 16
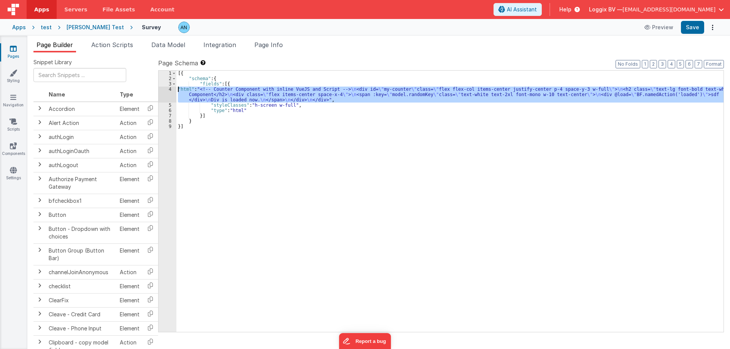
click at [170, 91] on div "4" at bounding box center [167, 95] width 18 height 16
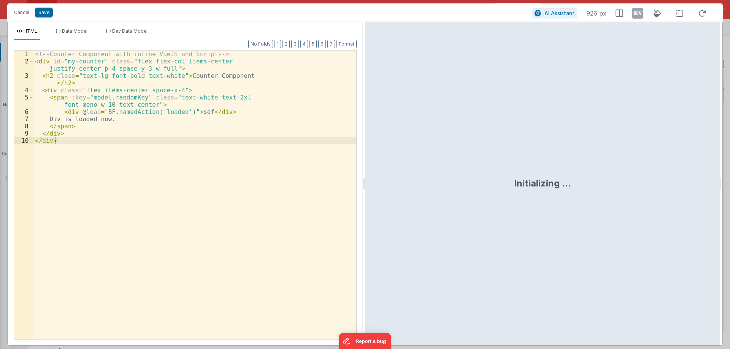
click at [170, 91] on div "<!-- Counter Component with inline VueJS and Script --> < div id = "my-counter"…" at bounding box center [194, 203] width 323 height 304
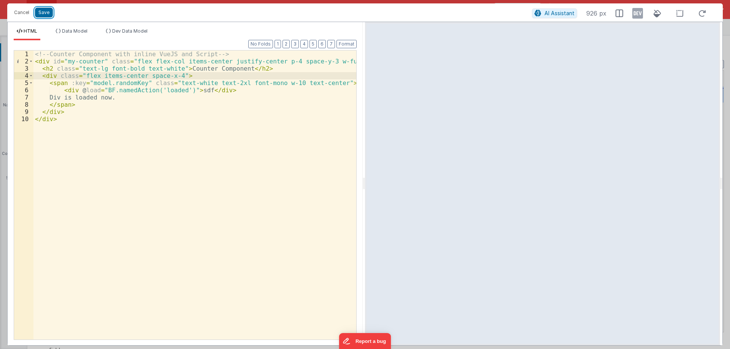
click at [48, 12] on button "Save" at bounding box center [44, 13] width 18 height 10
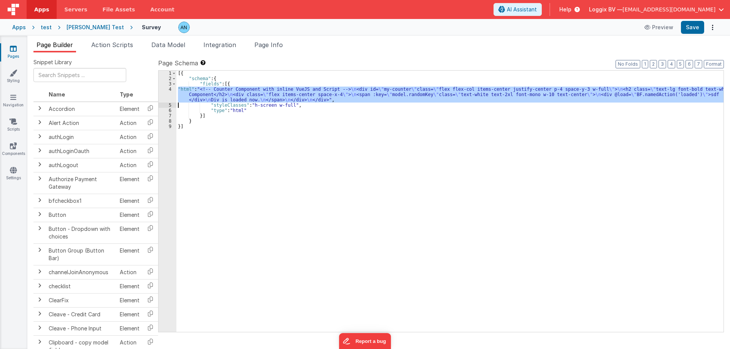
click at [173, 91] on div "4" at bounding box center [167, 95] width 18 height 16
click at [171, 90] on div "4" at bounding box center [167, 95] width 18 height 16
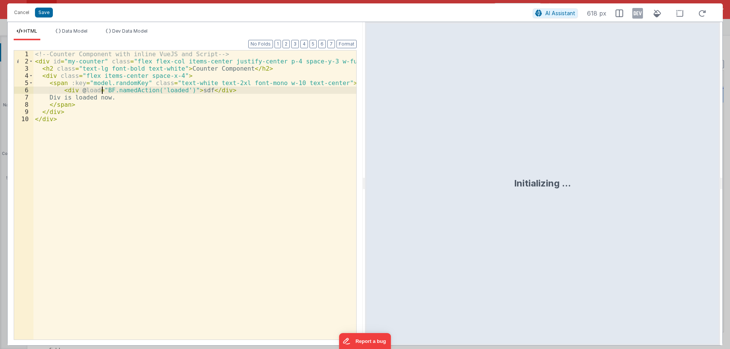
click at [103, 92] on div "<!-- Counter Component with inline VueJS and Script --> < div id = "my-counter"…" at bounding box center [194, 203] width 323 height 304
click at [185, 90] on div "<!-- Counter Component with inline VueJS and Script --> < div id = "my-counter"…" at bounding box center [194, 203] width 323 height 304
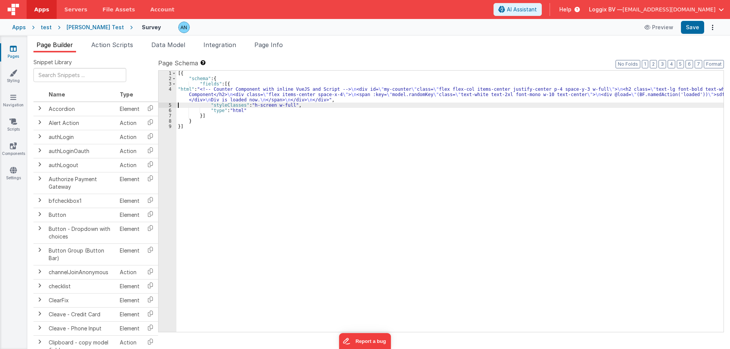
click at [168, 89] on div "4" at bounding box center [167, 95] width 18 height 16
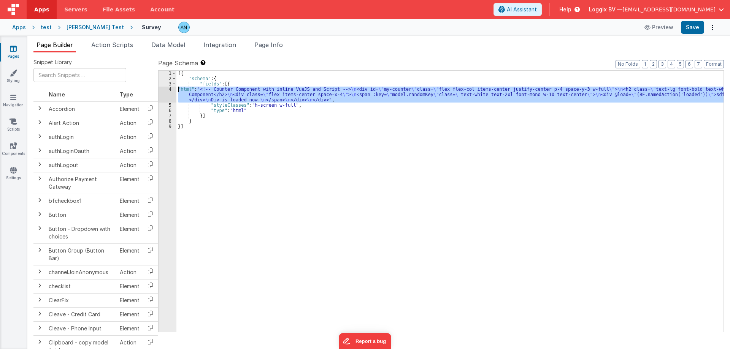
click at [170, 89] on div "4" at bounding box center [167, 95] width 18 height 16
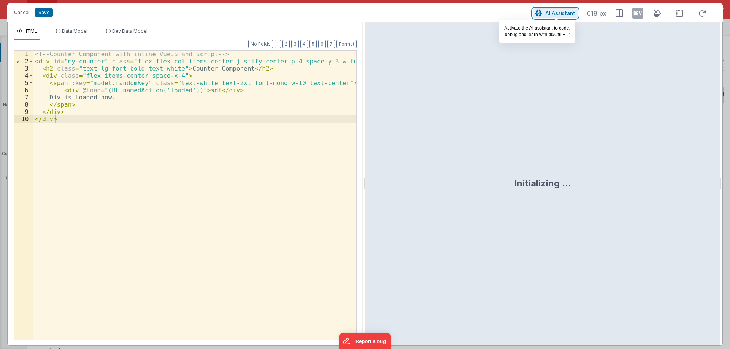
click at [563, 16] on button "AI Assistant" at bounding box center [554, 13] width 45 height 10
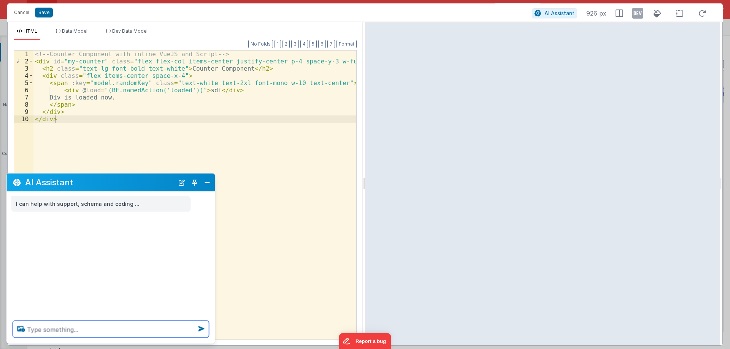
click at [149, 324] on textarea at bounding box center [111, 329] width 196 height 17
paste textarea "Vue.mixin({ mounted() { if (this.$options.__file?.includes("MyComponent.vue")) …"
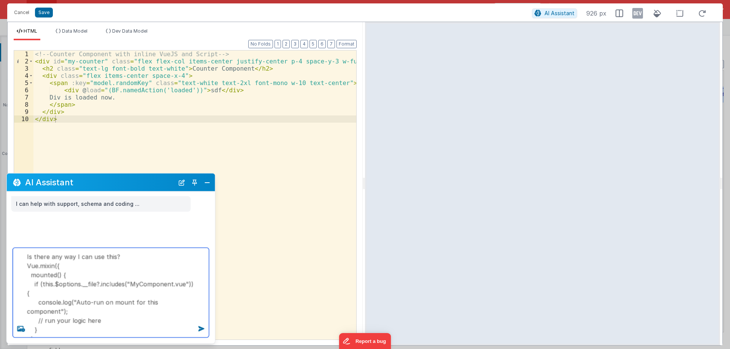
type textarea "Is there any way I can use this? Vue.mixin({ mounted() { if (this.$options.__fi…"
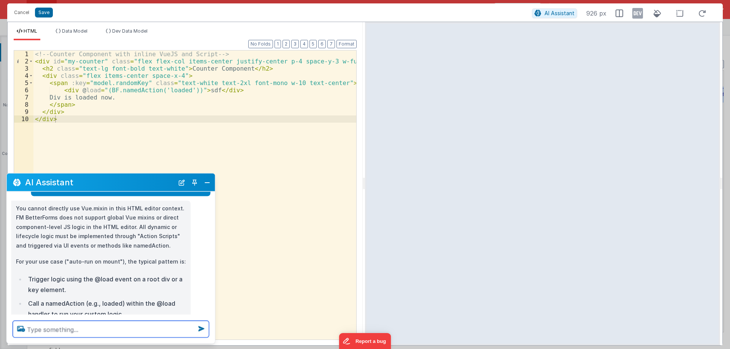
scroll to position [36, 0]
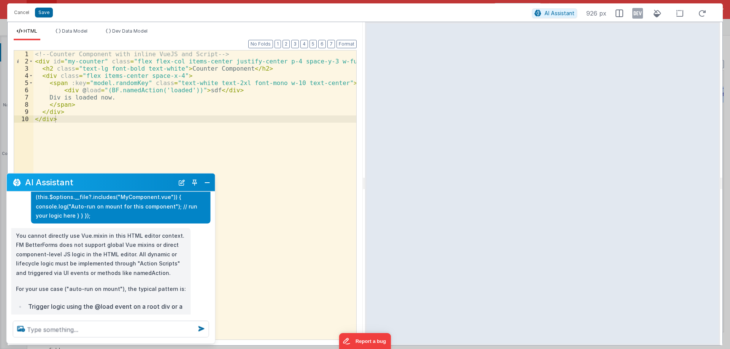
click at [66, 254] on p "You cannot directly use Vue.mixin in this HTML editor context. FM BetterForms d…" at bounding box center [101, 254] width 170 height 47
drag, startPoint x: 66, startPoint y: 254, endPoint x: 115, endPoint y: 259, distance: 49.3
click at [114, 259] on p "You cannot directly use Vue.mixin in this HTML editor context. FM BetterForms d…" at bounding box center [101, 254] width 170 height 47
click at [115, 259] on p "You cannot directly use Vue.mixin in this HTML editor context. FM BetterForms d…" at bounding box center [101, 254] width 170 height 47
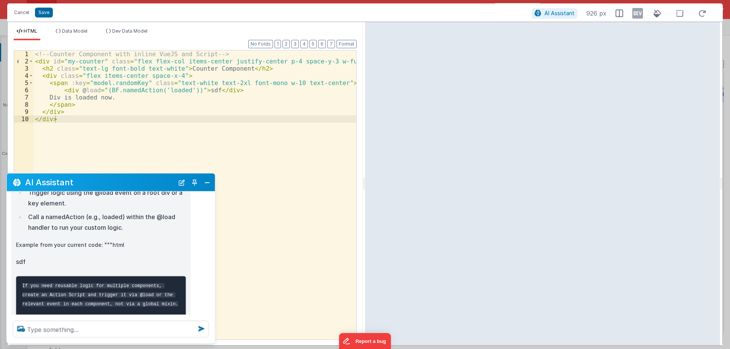
scroll to position [203, 0]
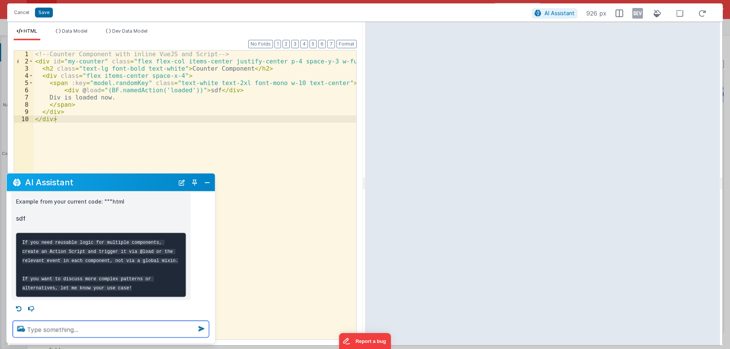
click at [113, 328] on textarea at bounding box center [111, 329] width 196 height 17
type textarea "how can I use load to run action script"
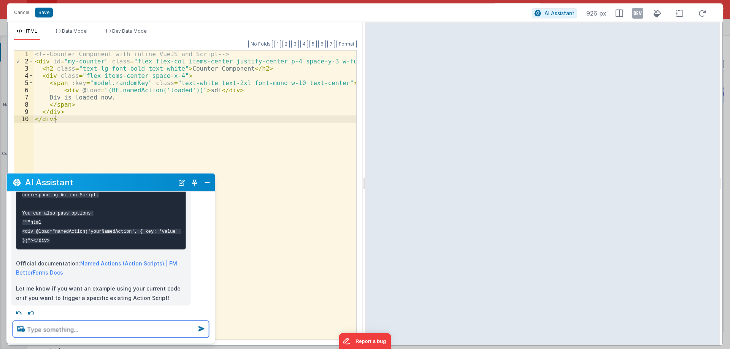
scroll to position [468, 0]
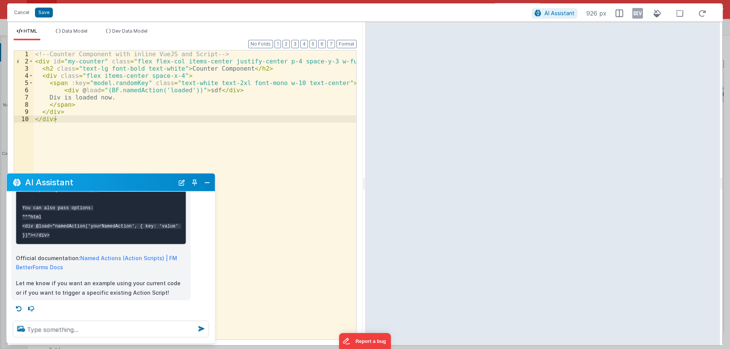
click at [70, 224] on code "Replace yourNamedAction with the name of your Action Script (named action). - T…" at bounding box center [101, 185] width 159 height 106
copy code "namedAction"
drag, startPoint x: 103, startPoint y: 92, endPoint x: 111, endPoint y: 92, distance: 8.4
click at [111, 92] on div "<!-- Counter Component with inline VueJS and Script --> < div id = "my-counter"…" at bounding box center [194, 203] width 323 height 304
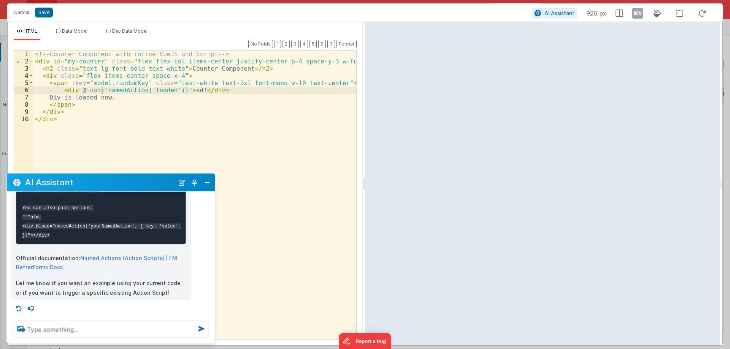
click at [173, 89] on div "<!-- Counter Component with inline VueJS and Script --> < div id = "my-counter"…" at bounding box center [194, 203] width 323 height 304
click at [186, 111] on div "<!-- Counter Component with inline VueJS and Script --> < div id = "my-counter"…" at bounding box center [194, 203] width 323 height 304
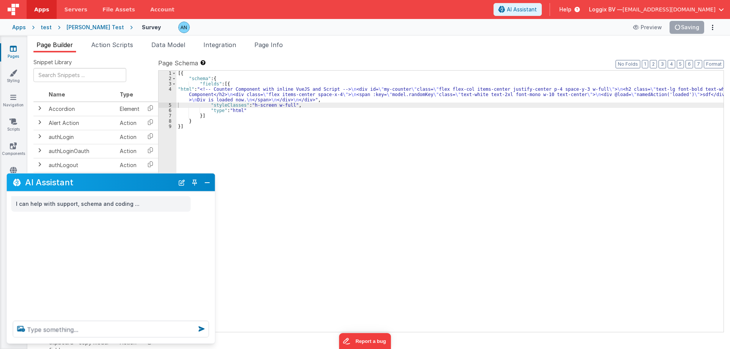
scroll to position [0, 0]
click at [204, 183] on button "Close" at bounding box center [207, 182] width 10 height 11
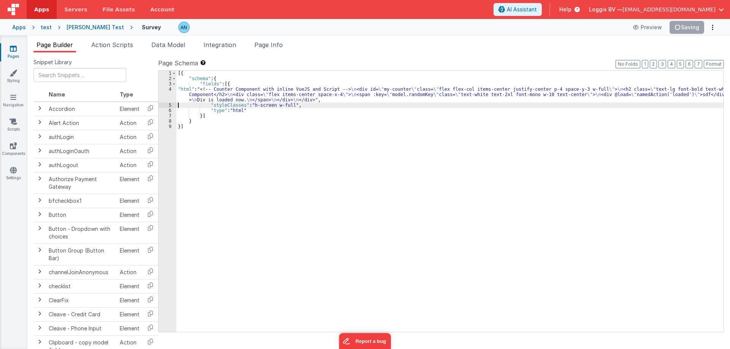
click at [167, 91] on div "4" at bounding box center [167, 95] width 18 height 16
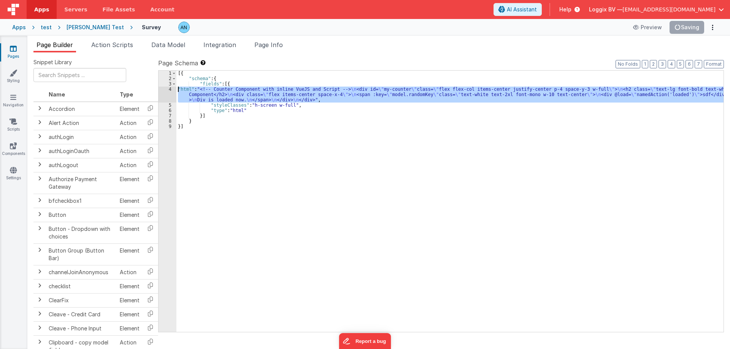
click at [168, 89] on div "4" at bounding box center [167, 95] width 18 height 16
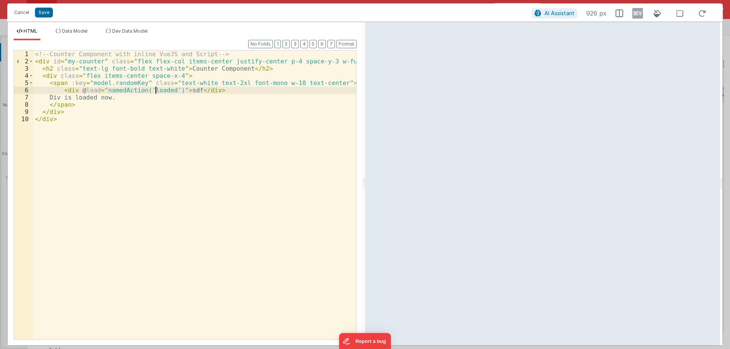
click at [156, 92] on div "<!-- Counter Component with inline VueJS and Script --> < div id = "my-counter"…" at bounding box center [194, 203] width 323 height 304
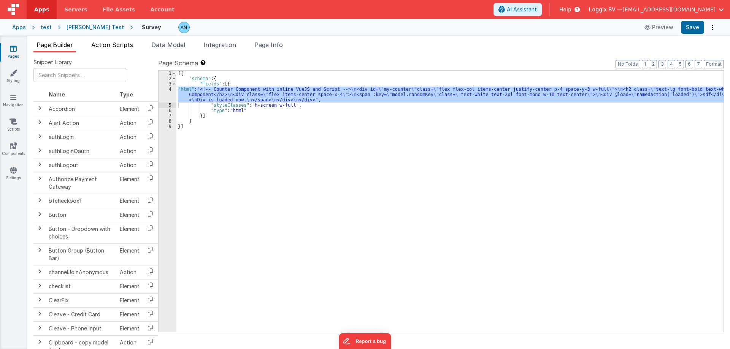
click at [111, 42] on span "Action Scripts" at bounding box center [112, 45] width 42 height 8
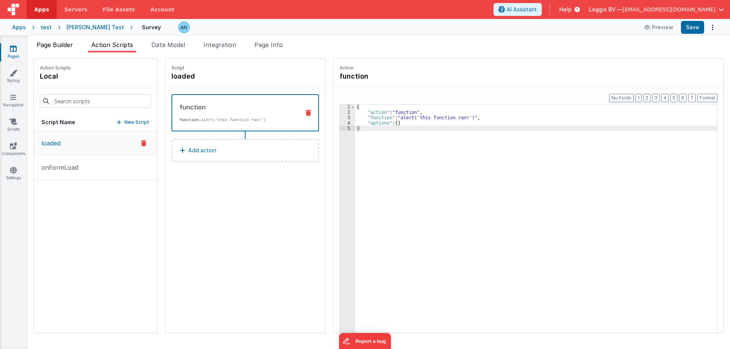
click at [57, 47] on span "Page Builder" at bounding box center [54, 45] width 36 height 8
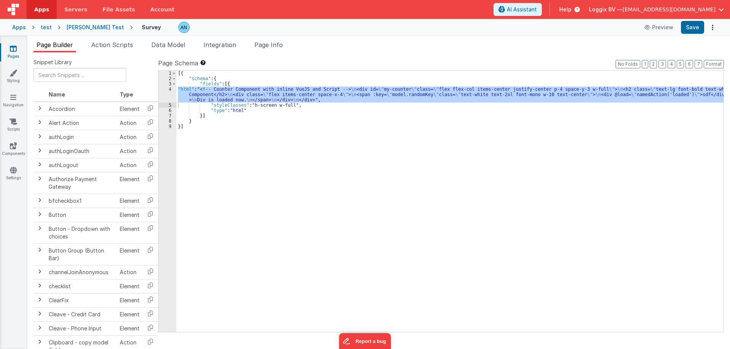
click at [177, 91] on div "[{ "schema" : { "fields" : [{ "html" : "<!-- Counter Component with inline VueJ…" at bounding box center [449, 201] width 547 height 261
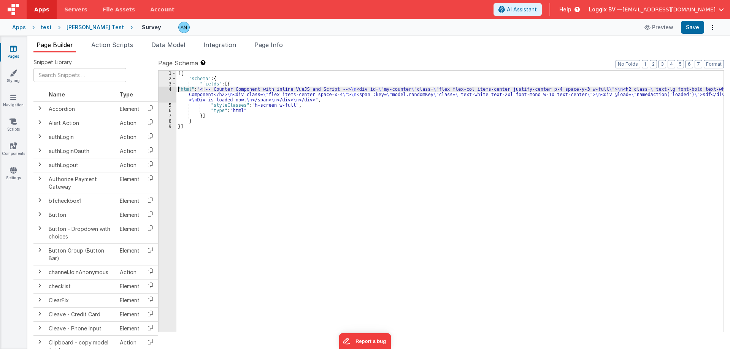
click at [171, 90] on div "4" at bounding box center [167, 95] width 18 height 16
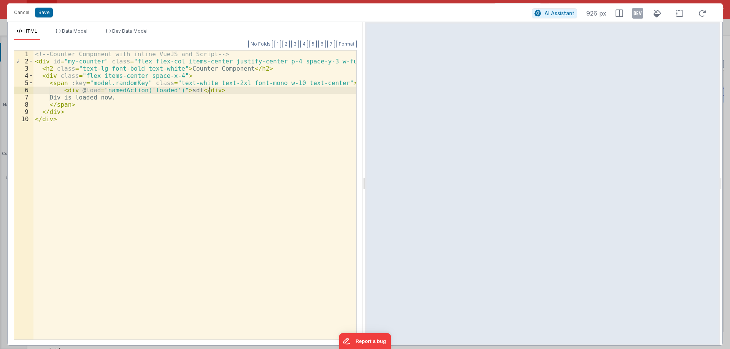
click at [241, 88] on div "<!-- Counter Component with inline VueJS and Script --> < div id = "my-counter"…" at bounding box center [194, 203] width 323 height 304
click at [237, 88] on div "<!-- Counter Component with inline VueJS and Script --> < div id = "my-counter"…" at bounding box center [194, 203] width 323 height 304
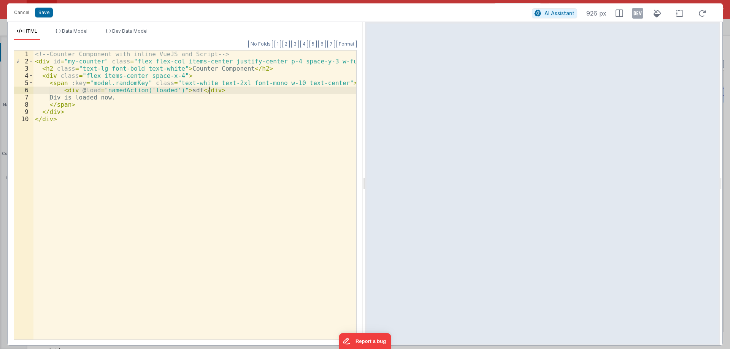
click at [237, 88] on div "<!-- Counter Component with inline VueJS and Script --> < div id = "my-counter"…" at bounding box center [194, 203] width 323 height 304
click at [553, 17] on button "AI Assistant" at bounding box center [554, 13] width 45 height 10
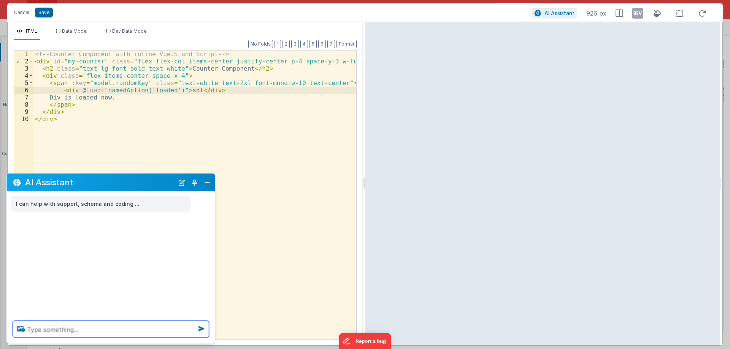
click at [126, 332] on textarea at bounding box center [111, 329] width 196 height 17
type textarea "load is not working here. make it working"
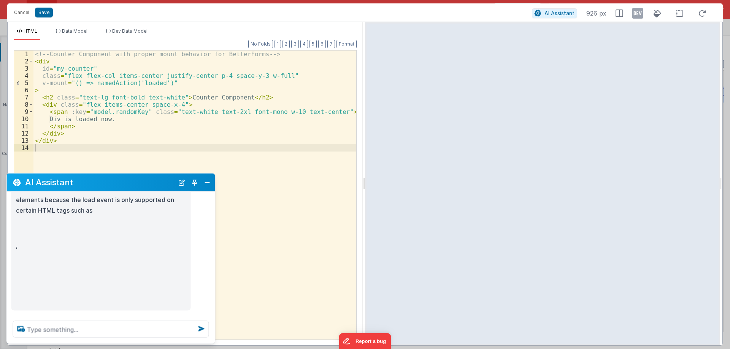
scroll to position [71, 0]
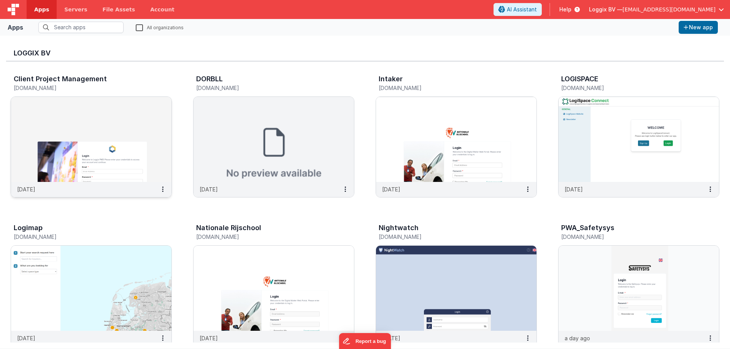
click at [82, 146] on img at bounding box center [91, 139] width 160 height 85
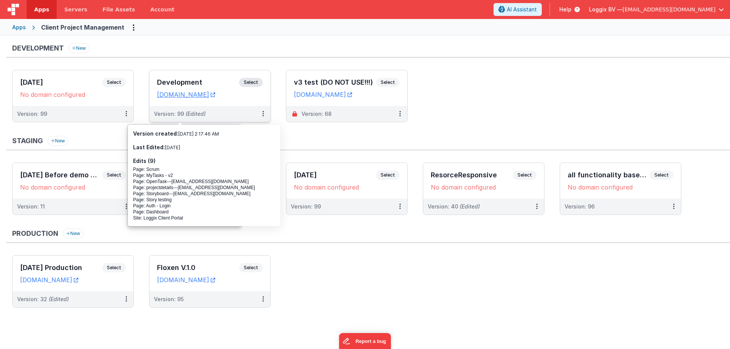
click at [258, 79] on span "Select" at bounding box center [251, 82] width 24 height 9
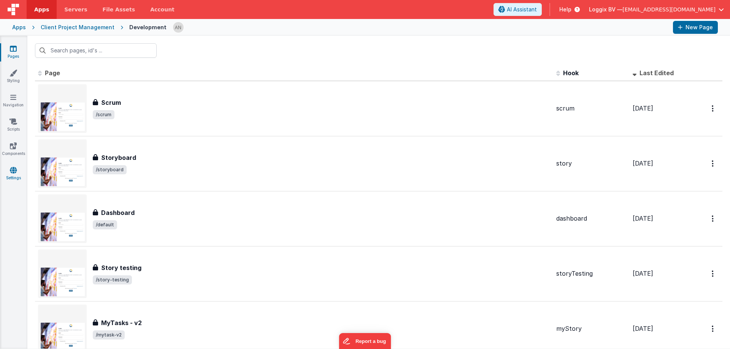
click at [21, 171] on link "Settings" at bounding box center [13, 173] width 27 height 15
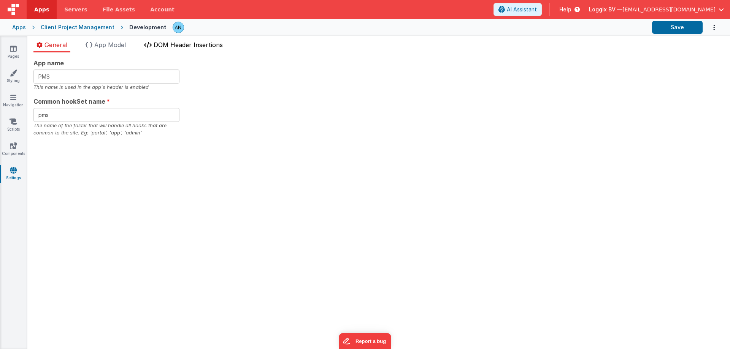
click at [176, 48] on span "DOM Header Insertions" at bounding box center [188, 45] width 69 height 8
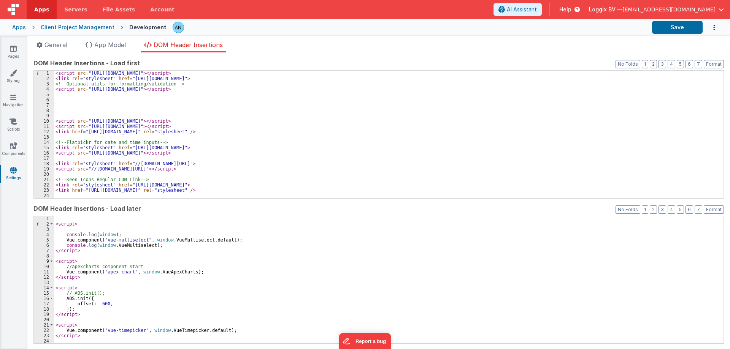
scroll to position [91, 0]
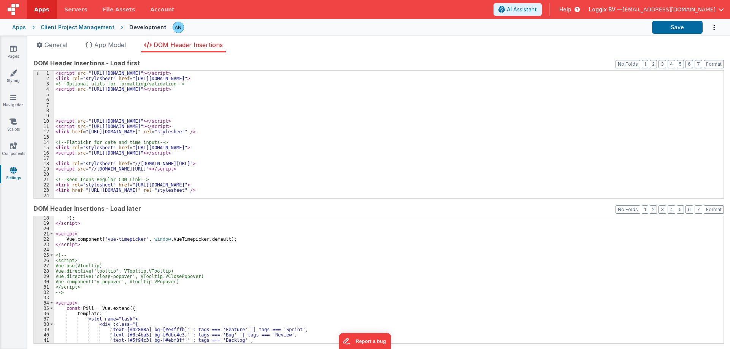
click at [71, 239] on div "}) ; </ script > < script > Vue . component ( "vue-timepicker" , window . VueTi…" at bounding box center [386, 285] width 664 height 138
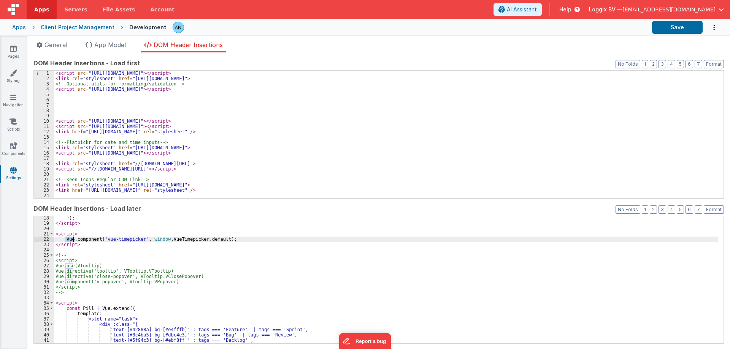
click at [71, 239] on div "}) ; </ script > < script > Vue . component ( "vue-timepicker" , window . VueTi…" at bounding box center [386, 285] width 664 height 138
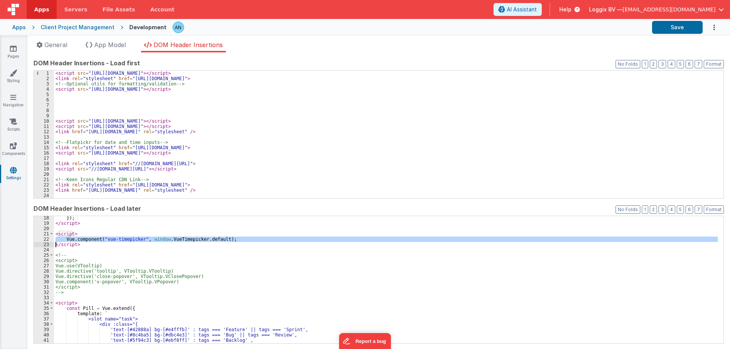
click at [81, 239] on div "}) ; </ script > < script > Vue . component ( "vue-timepicker" , window . VueTi…" at bounding box center [386, 280] width 664 height 128
click at [81, 239] on div "}) ; </ script > < script > Vue . component ( "vue-timepicker" , window . VueTi…" at bounding box center [386, 285] width 664 height 138
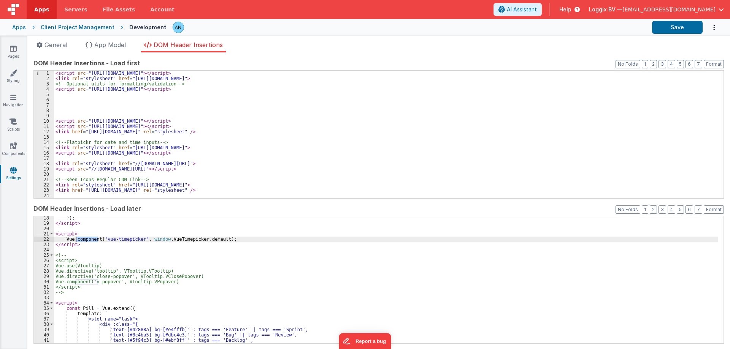
click at [211, 241] on div "}) ; </ script > < script > Vue . component ( "vue-timepicker" , window . VueTi…" at bounding box center [386, 285] width 664 height 138
drag, startPoint x: 221, startPoint y: 239, endPoint x: 65, endPoint y: 238, distance: 155.8
click at [65, 238] on div "}) ; </ script > < script > Vue . component ( "vue-timepicker" , window . VueTi…" at bounding box center [386, 285] width 664 height 138
click at [60, 236] on div "}) ; </ script > < script > Vue . component ( "vue-timepicker" , window . VueTi…" at bounding box center [386, 285] width 664 height 138
drag, startPoint x: 65, startPoint y: 238, endPoint x: 220, endPoint y: 238, distance: 155.8
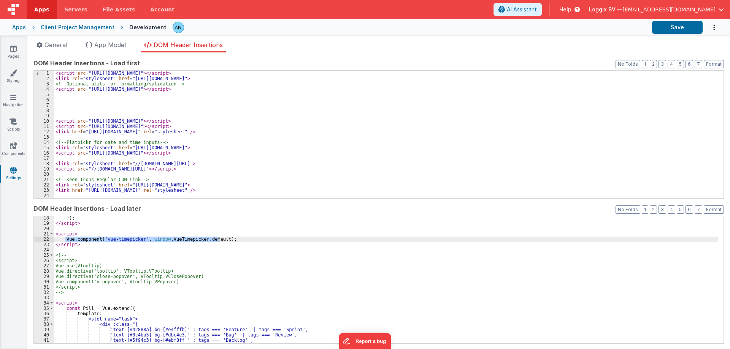
click at [220, 238] on div "}) ; </ script > < script > Vue . component ( "vue-timepicker" , window . VueTi…" at bounding box center [386, 285] width 664 height 138
click at [105, 246] on div "}) ; </ script > < script > Vue . component ( "vue-timepicker" , window . VueTi…" at bounding box center [386, 285] width 664 height 138
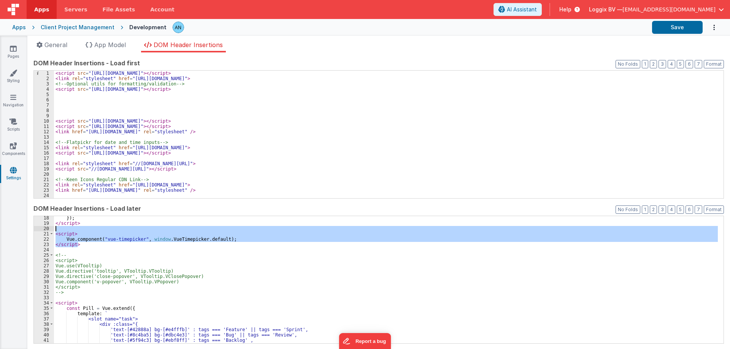
drag, startPoint x: 81, startPoint y: 241, endPoint x: 49, endPoint y: 229, distance: 34.5
click at [49, 229] on div "18 19 20 21 22 23 24 25 26 27 28 29 30 31 32 33 34 35 36 37 38 39 40 41 42 43 }…" at bounding box center [378, 280] width 690 height 128
click at [103, 248] on div "}) ; </ script > < script > Vue . component ( "vue-timepicker" , window . VueTi…" at bounding box center [386, 285] width 664 height 138
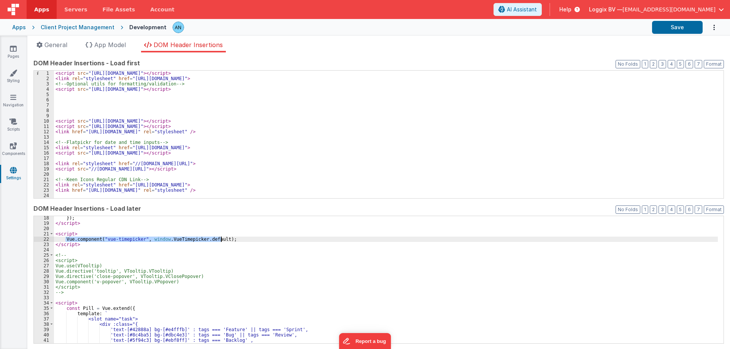
drag, startPoint x: 65, startPoint y: 239, endPoint x: 254, endPoint y: 239, distance: 189.3
click at [254, 239] on div "}) ; </ script > < script > Vue . component ( "vue-timepicker" , window . VueTi…" at bounding box center [386, 285] width 664 height 138
click at [80, 240] on div "}) ; </ script > < script > Vue . component ( "vue-timepicker" , window . VueTi…" at bounding box center [386, 280] width 664 height 128
click at [80, 240] on div "}) ; </ script > < script > Vue . component ( "vue-timepicker" , window . VueTi…" at bounding box center [386, 285] width 664 height 138
